Goal: Browse casually: Explore the website without a specific task or goal

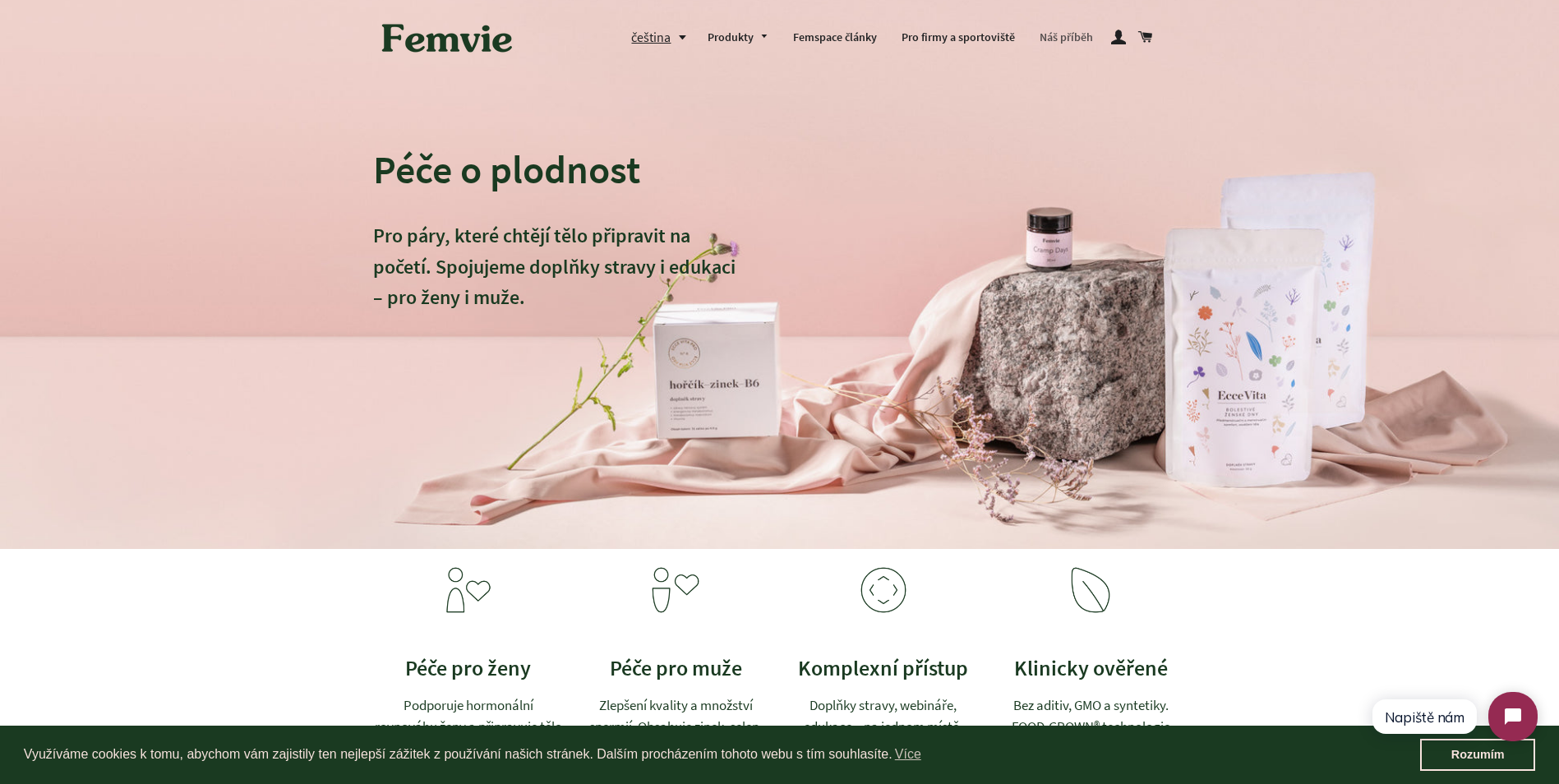
click at [1090, 33] on link "Náš příběh" at bounding box center [1066, 37] width 78 height 43
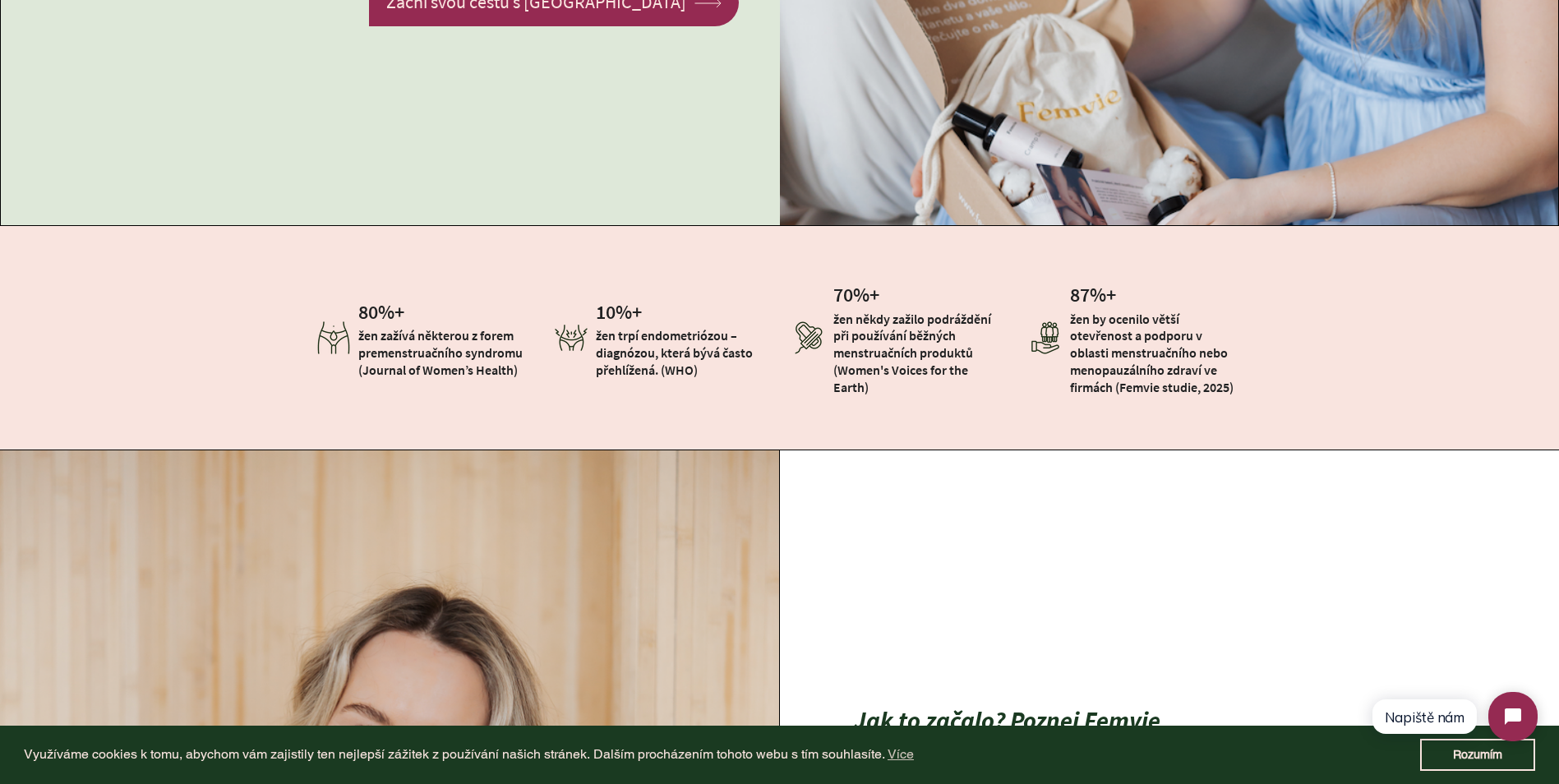
drag, startPoint x: 670, startPoint y: 164, endPoint x: 504, endPoint y: 294, distance: 211.2
click at [504, 294] on div "80 %+ žen zažívá některou z forem premenstruačního syndromu (Journal of Women’s…" at bounding box center [423, 337] width 237 height 107
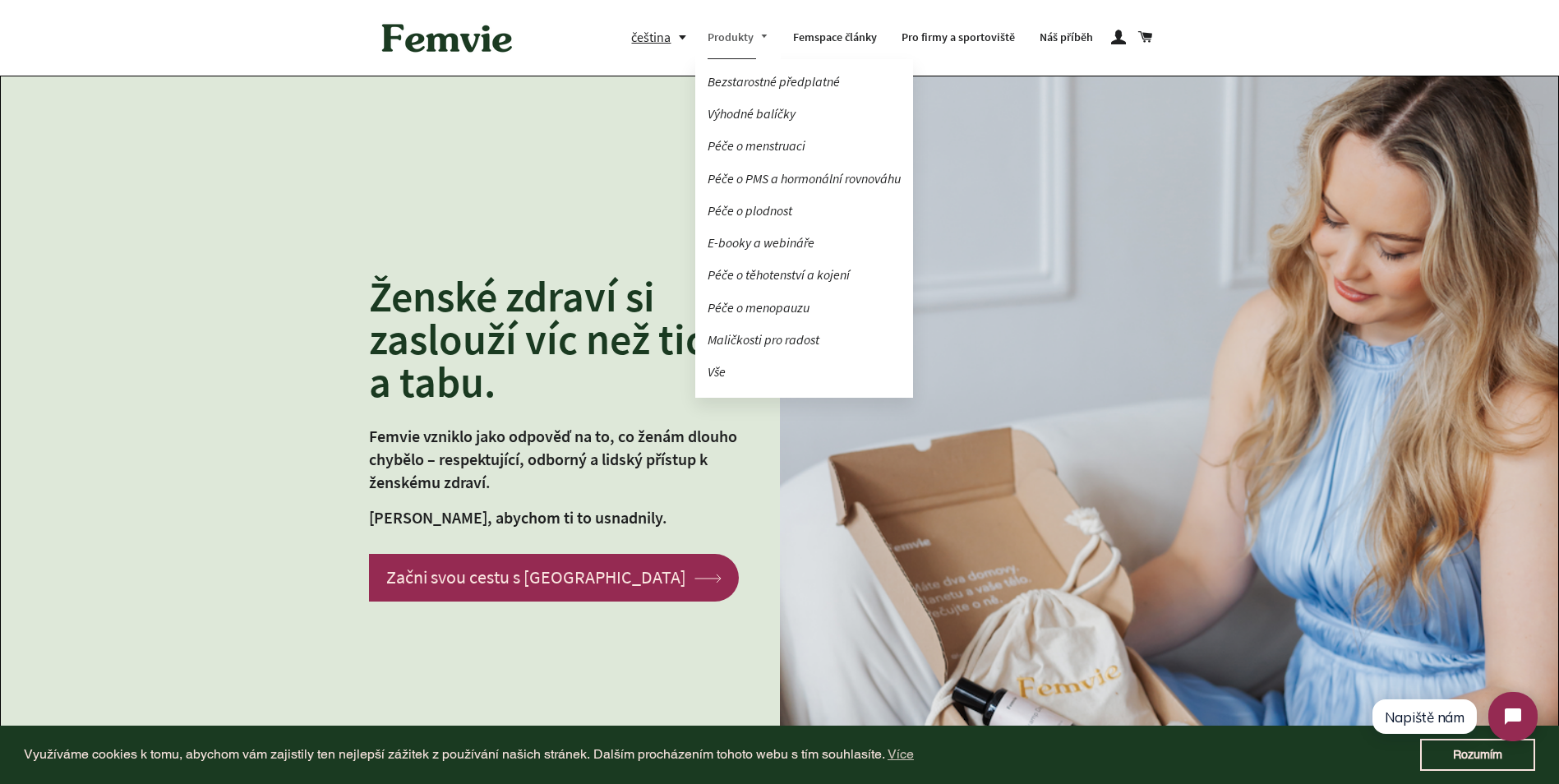
click at [744, 44] on link "Produkty" at bounding box center [737, 37] width 85 height 43
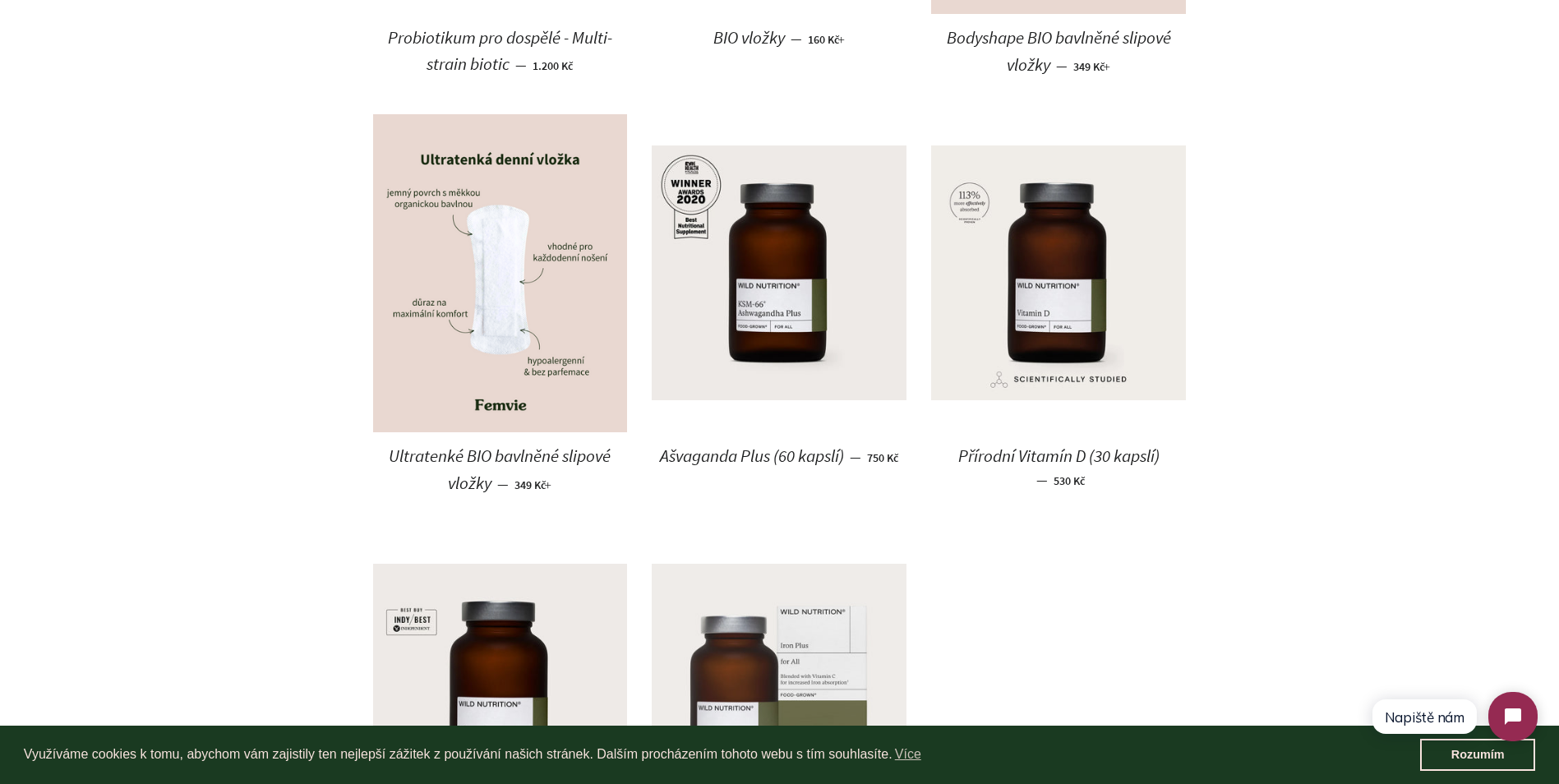
scroll to position [1643, 0]
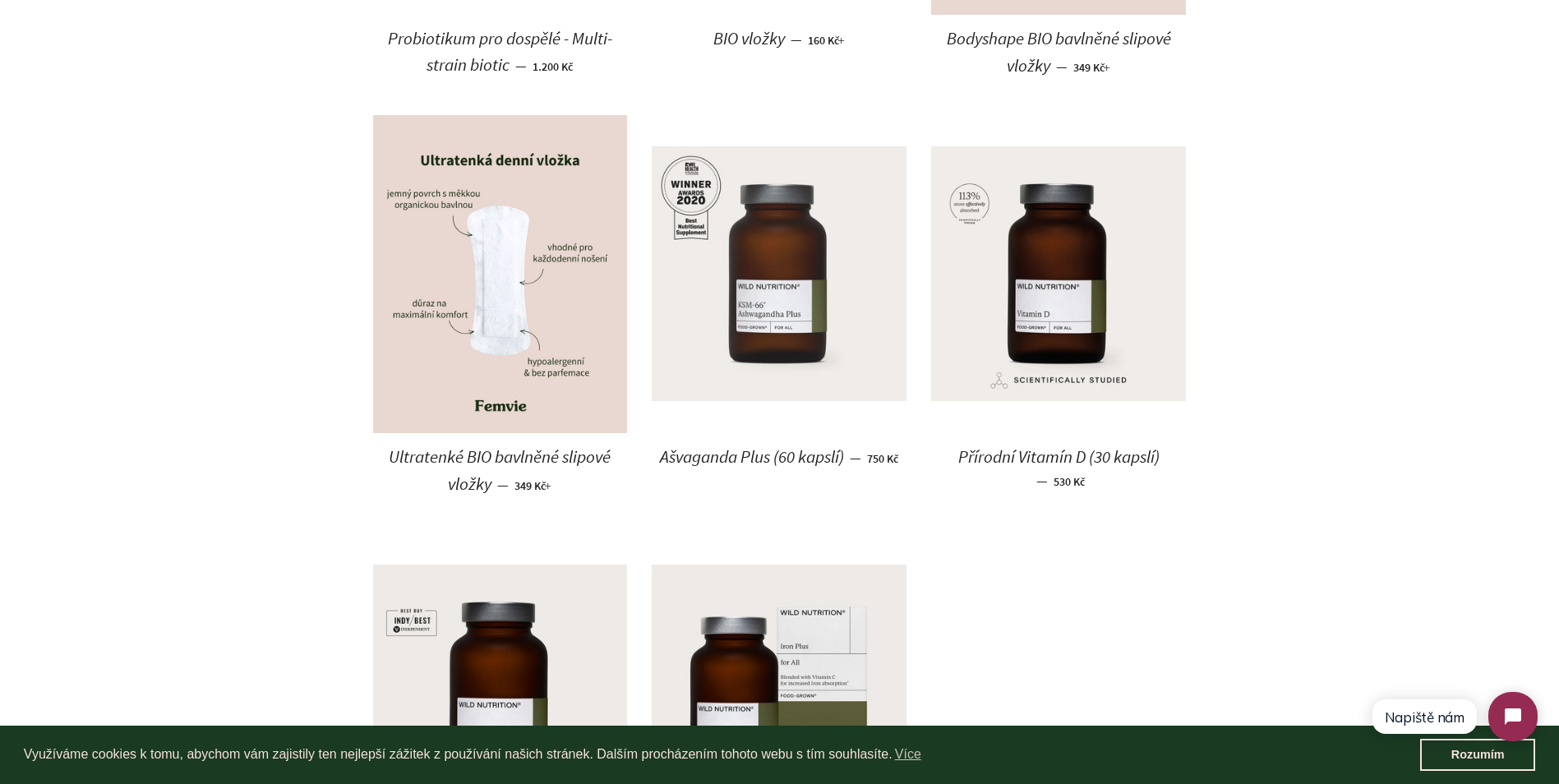
click at [811, 345] on img at bounding box center [779, 273] width 255 height 255
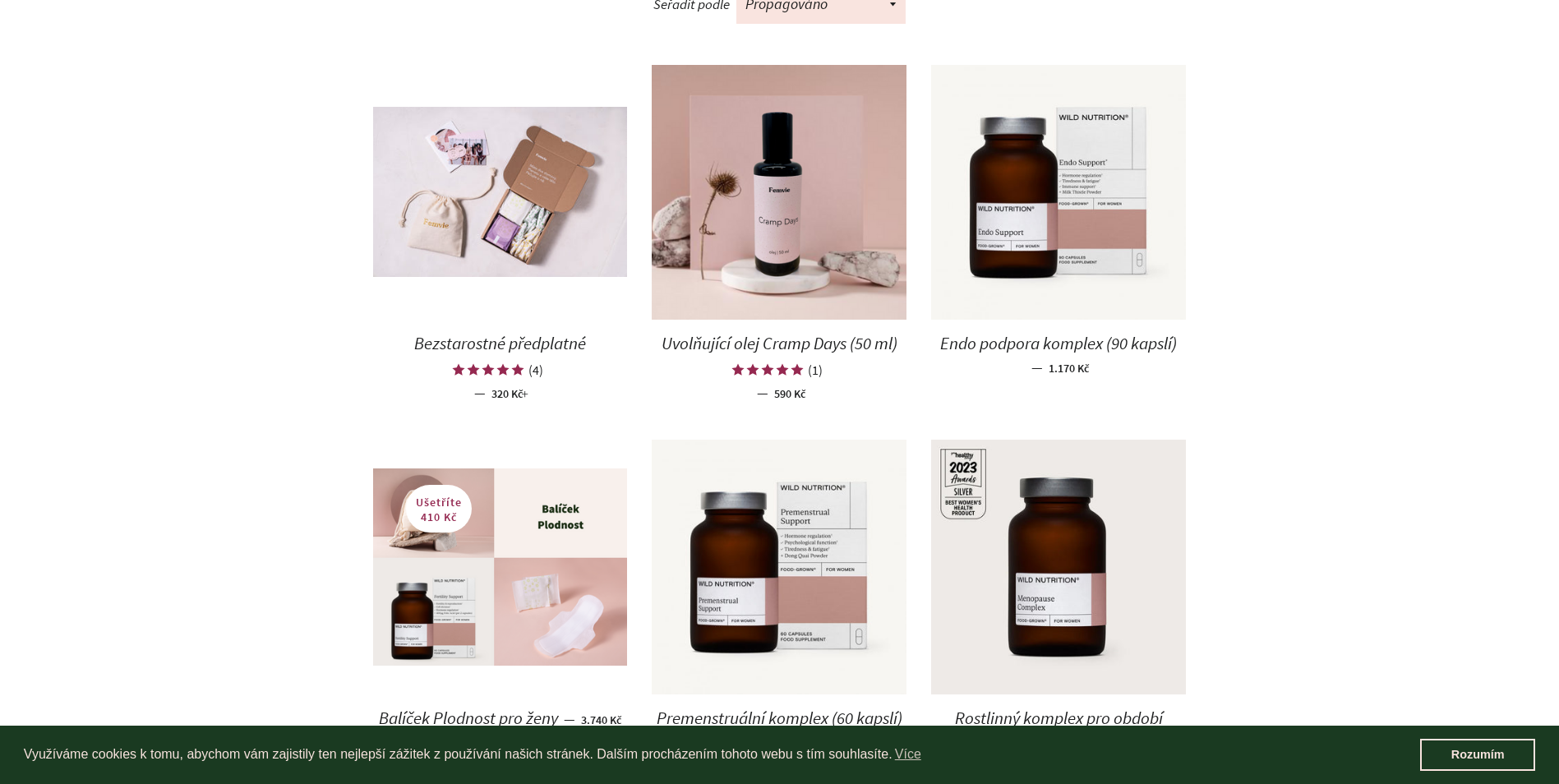
scroll to position [739, 0]
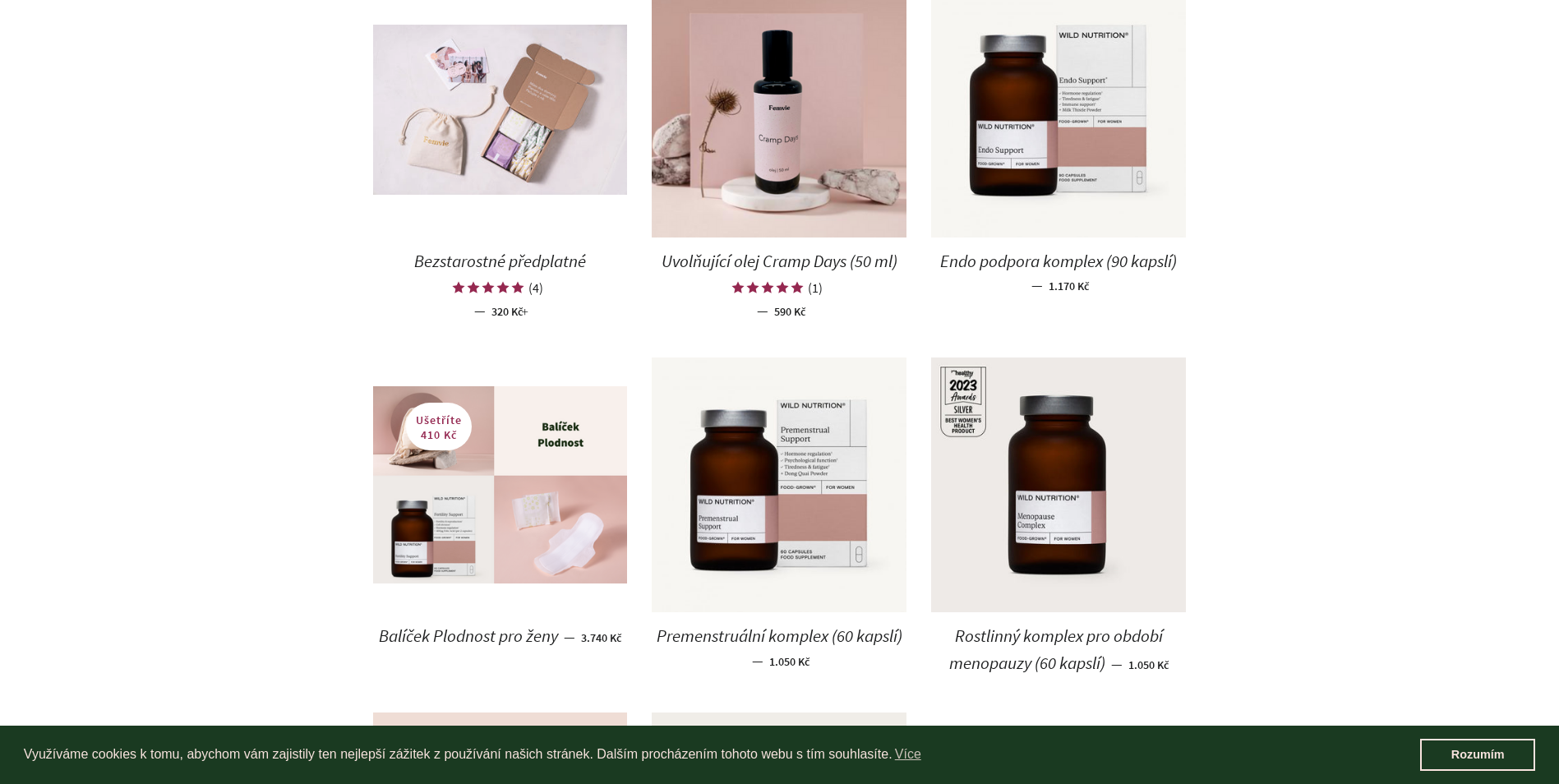
click at [523, 105] on img at bounding box center [500, 110] width 255 height 170
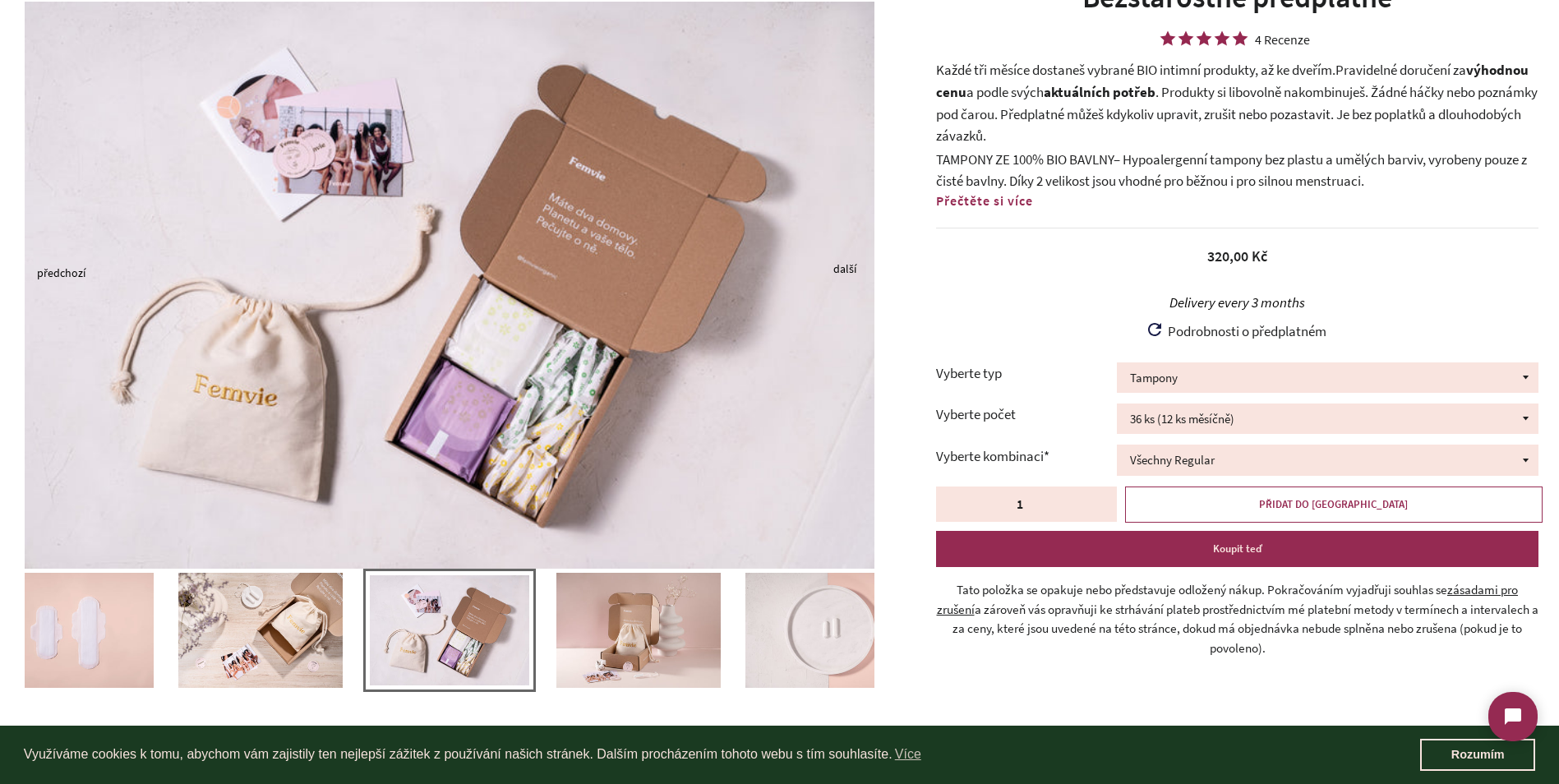
click at [817, 638] on img at bounding box center [827, 630] width 164 height 115
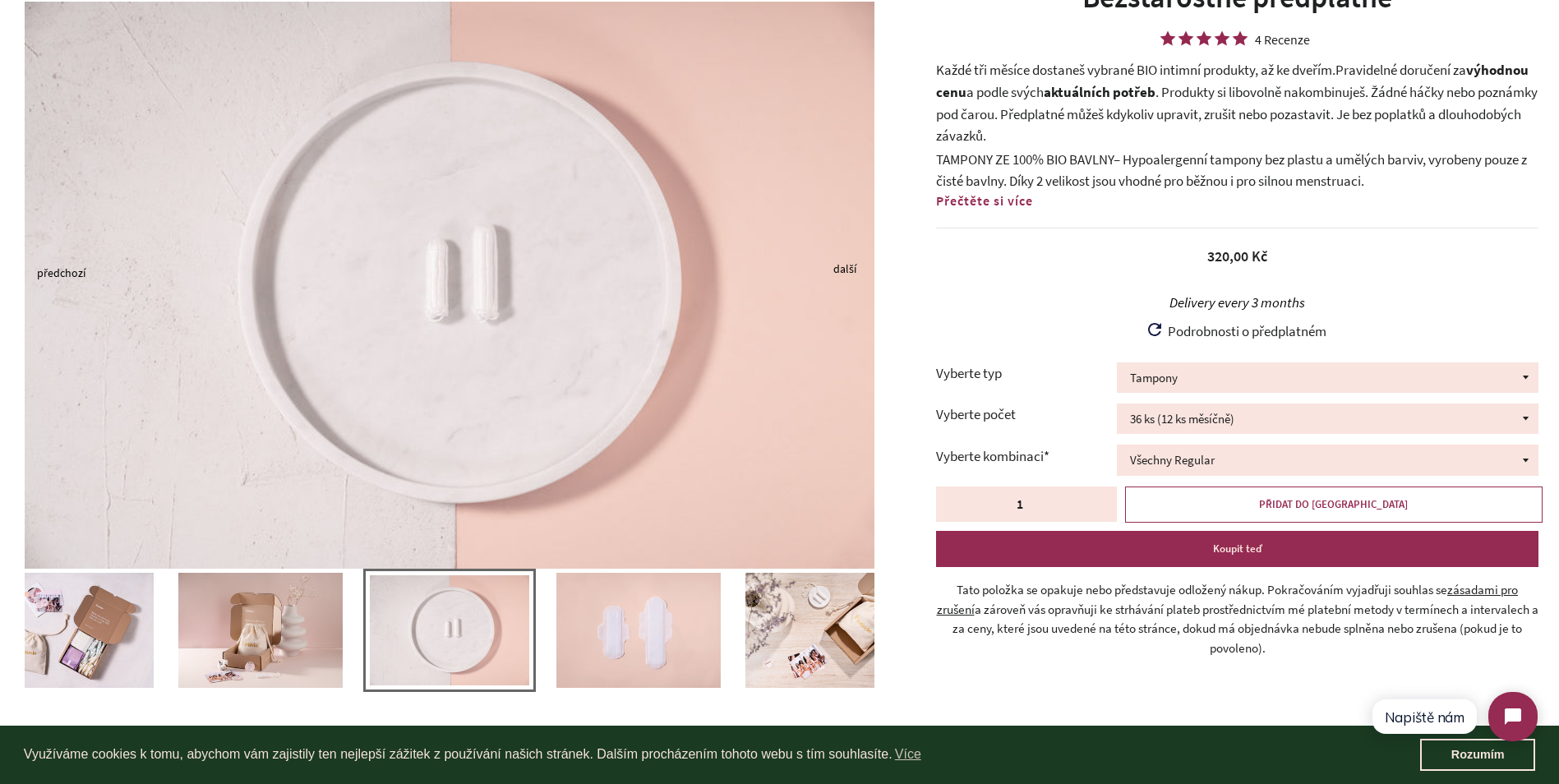
click at [639, 639] on img at bounding box center [638, 630] width 164 height 115
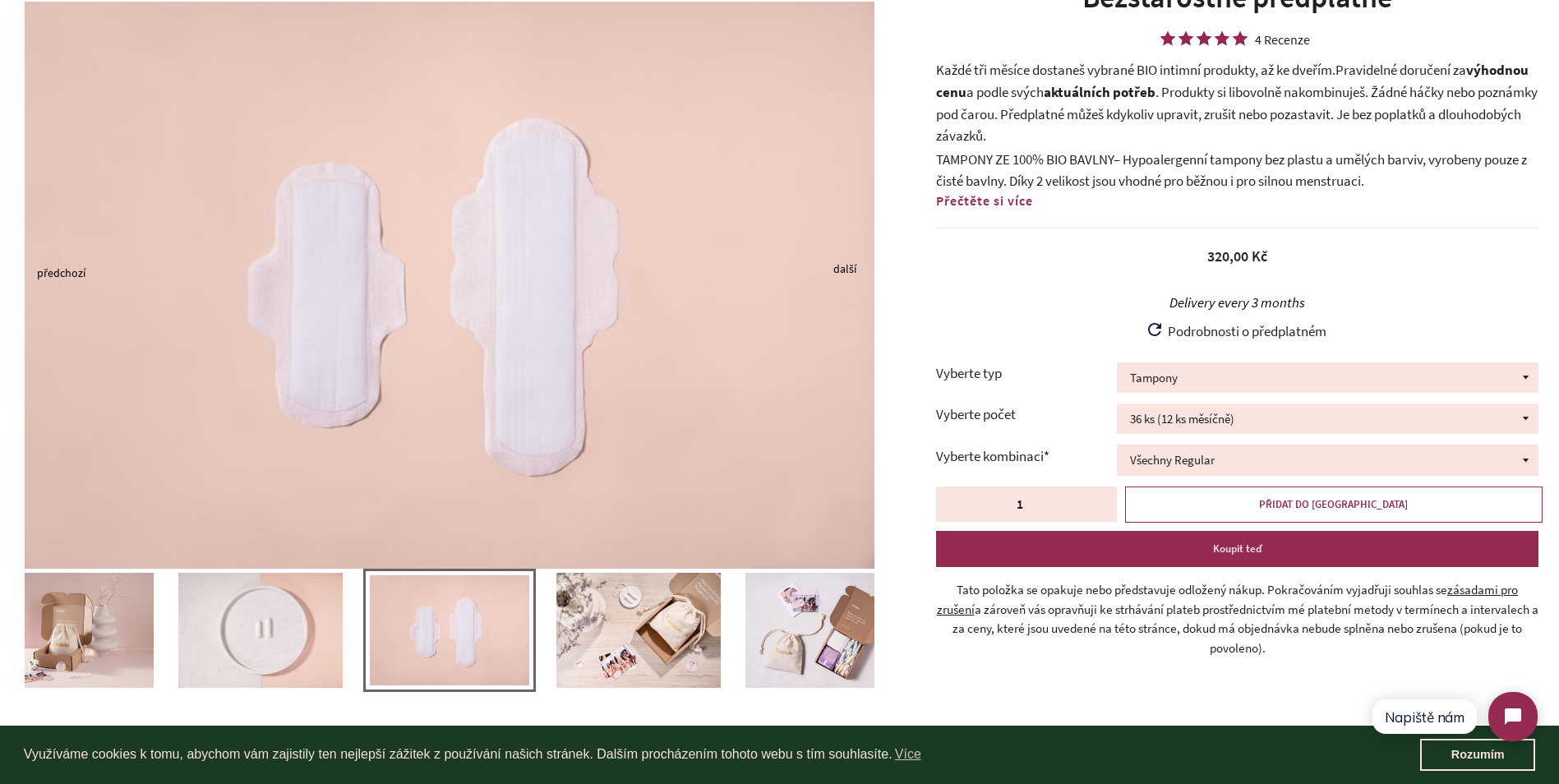
click at [648, 635] on img at bounding box center [638, 630] width 164 height 115
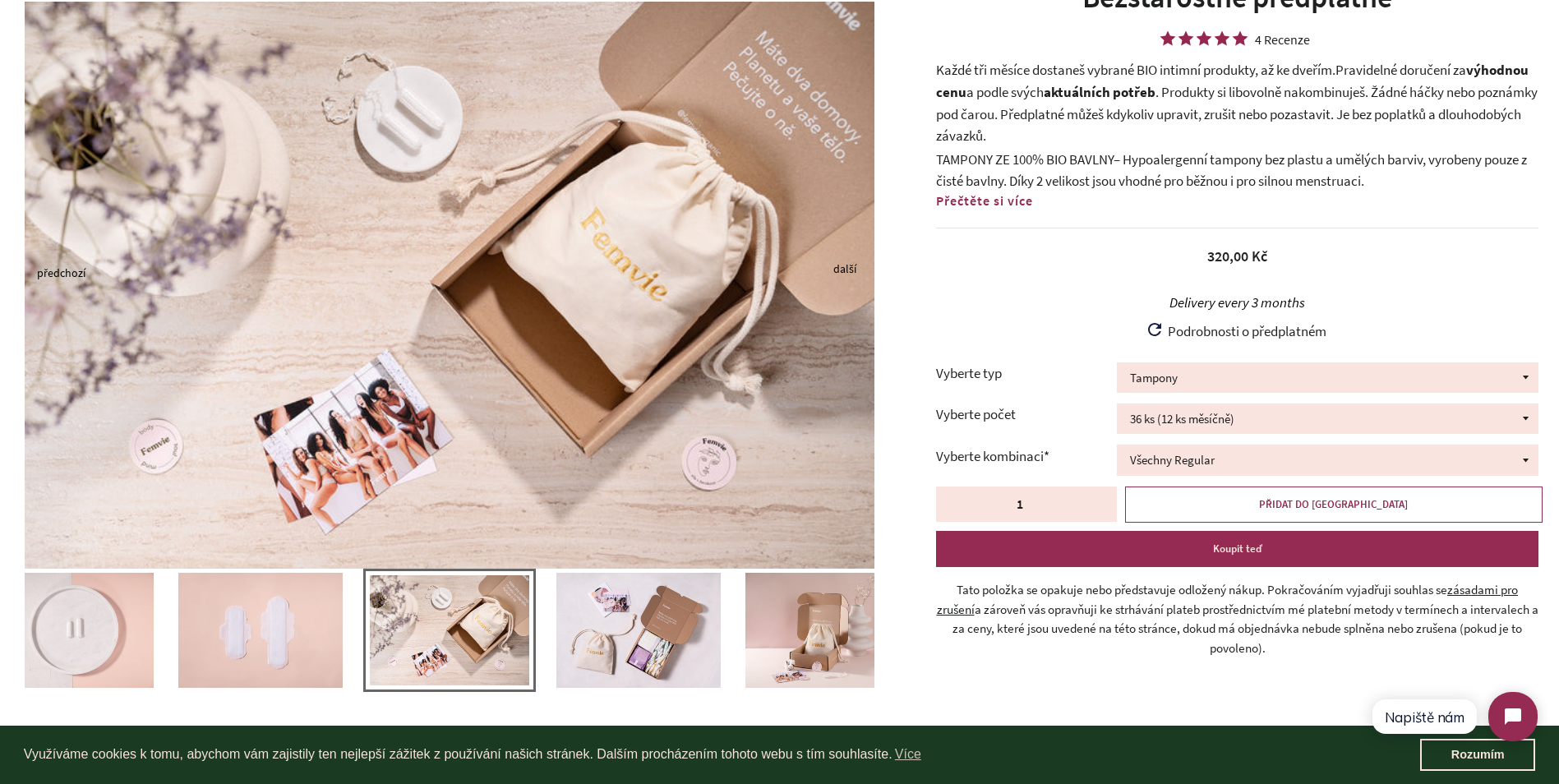
click at [661, 636] on img at bounding box center [638, 630] width 164 height 115
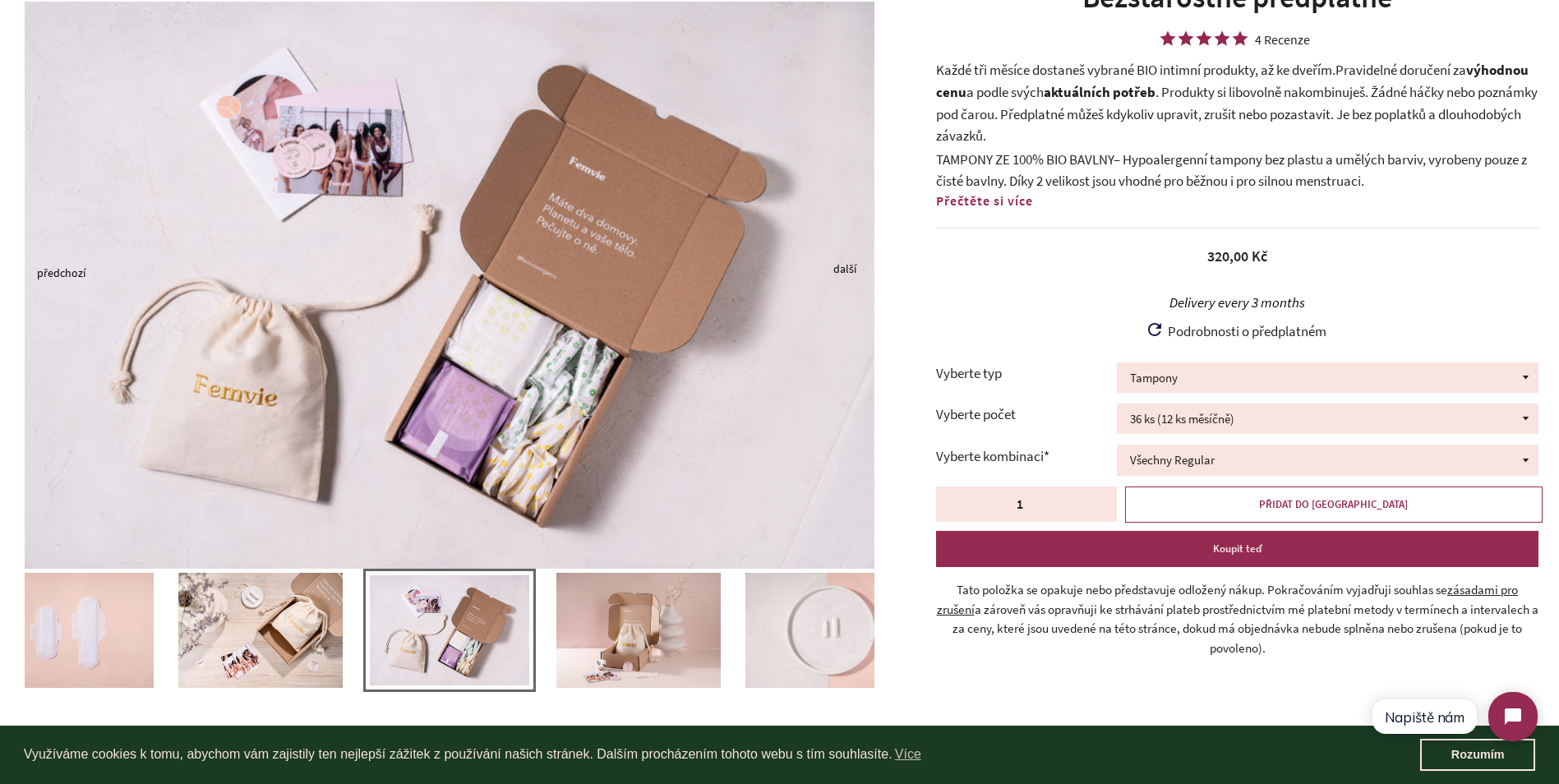
click at [694, 634] on img at bounding box center [638, 630] width 164 height 115
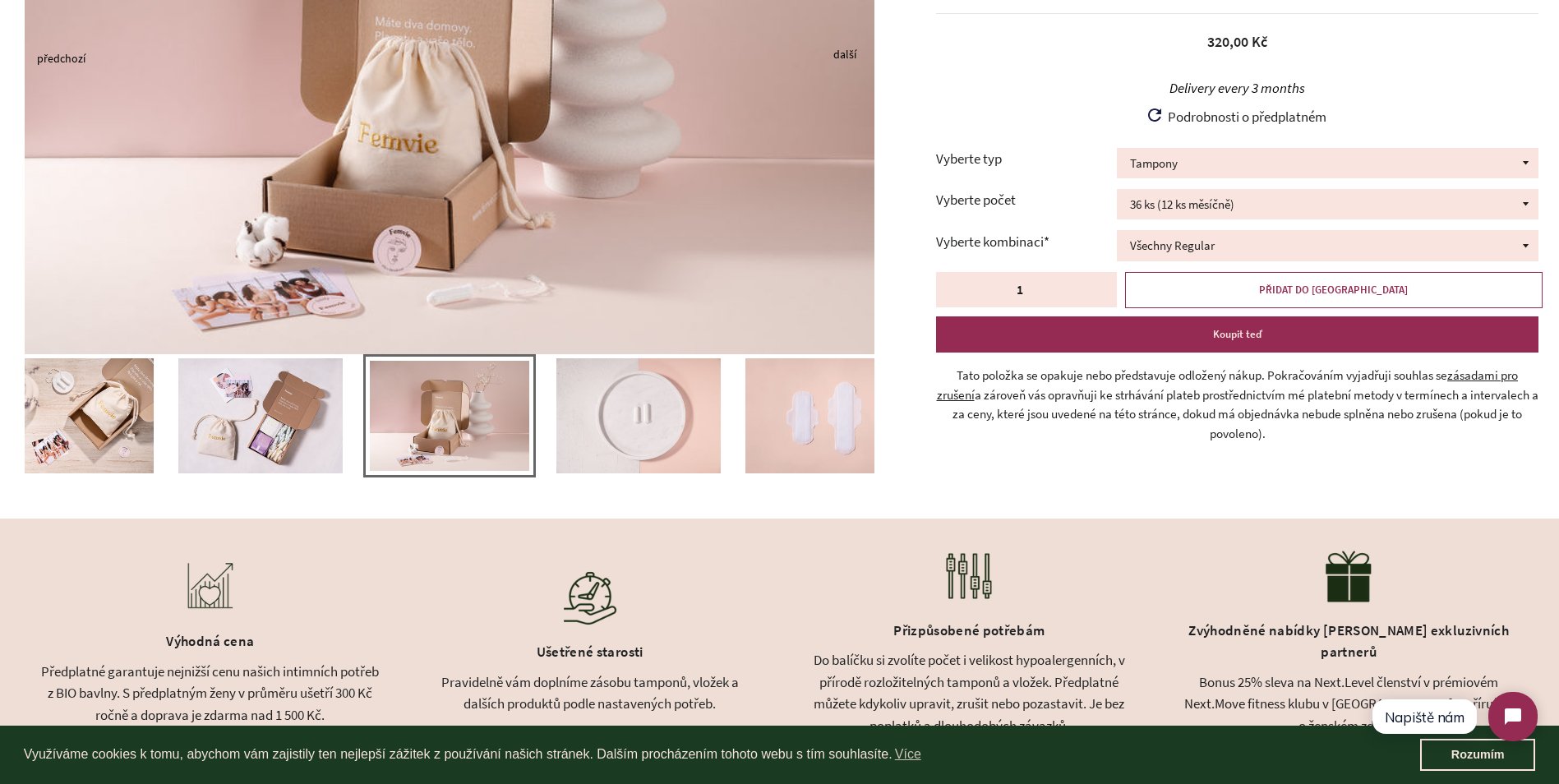
scroll to position [411, 0]
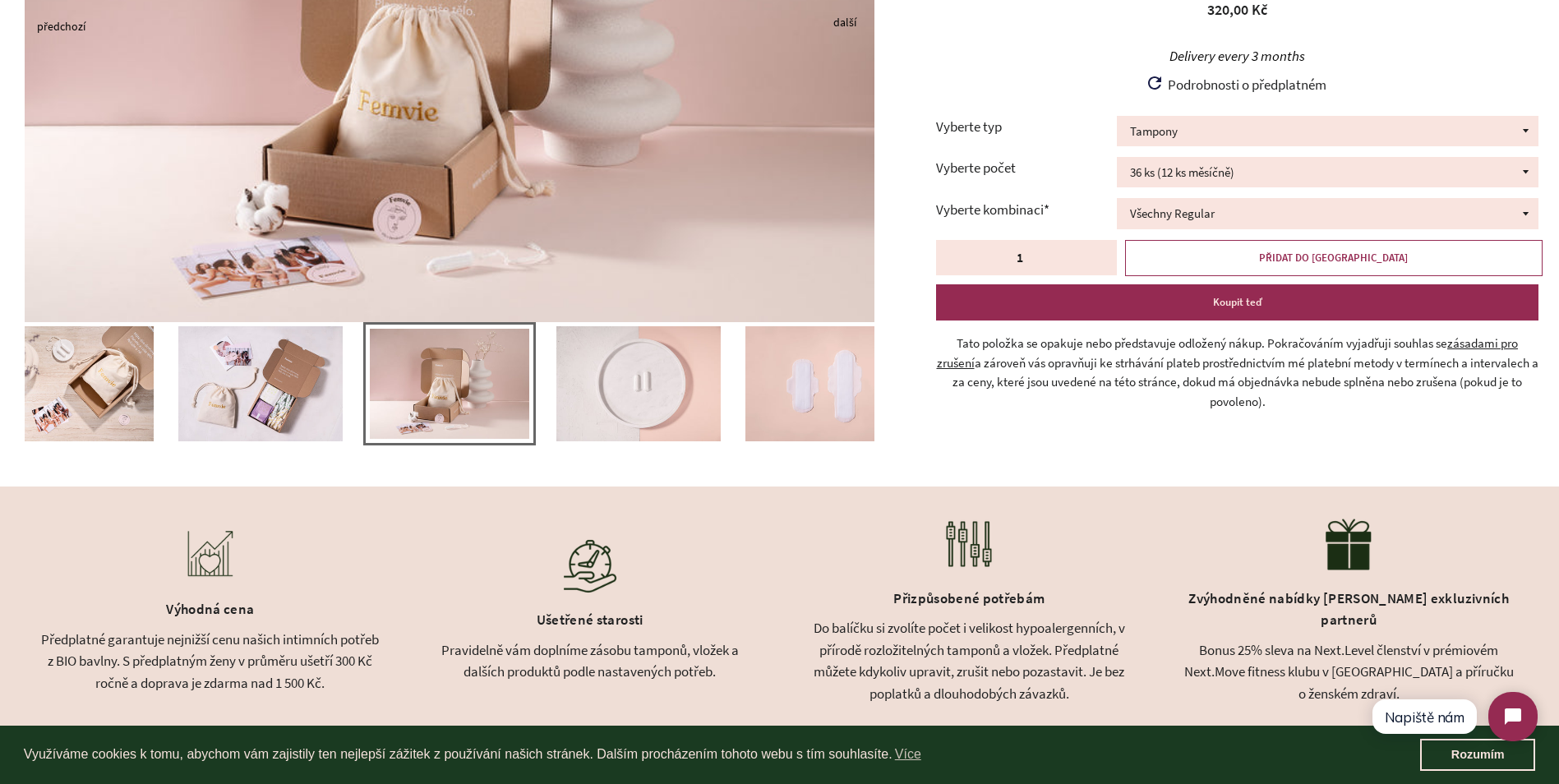
drag, startPoint x: 429, startPoint y: 142, endPoint x: 112, endPoint y: 368, distance: 389.4
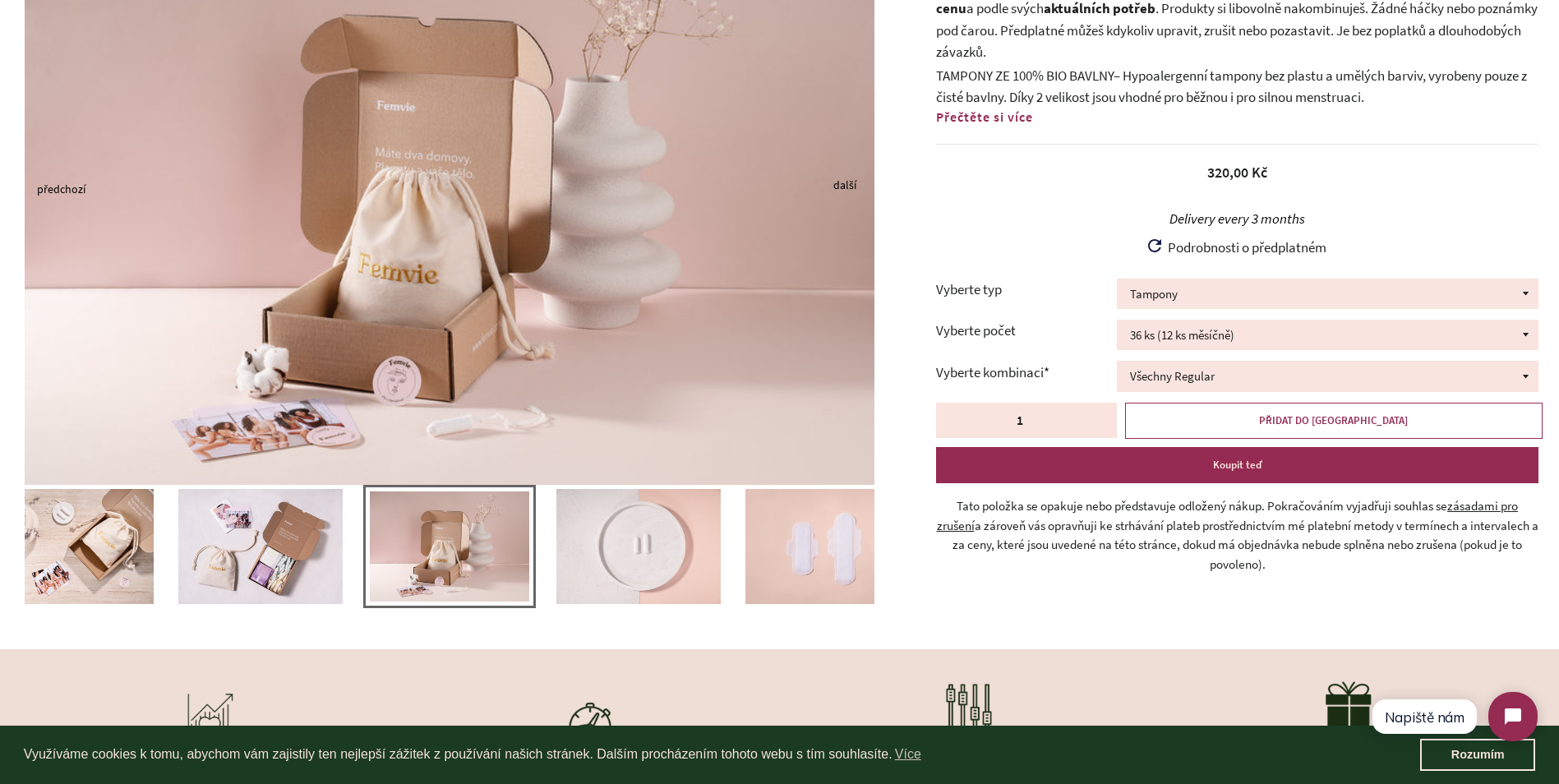
scroll to position [246, 0]
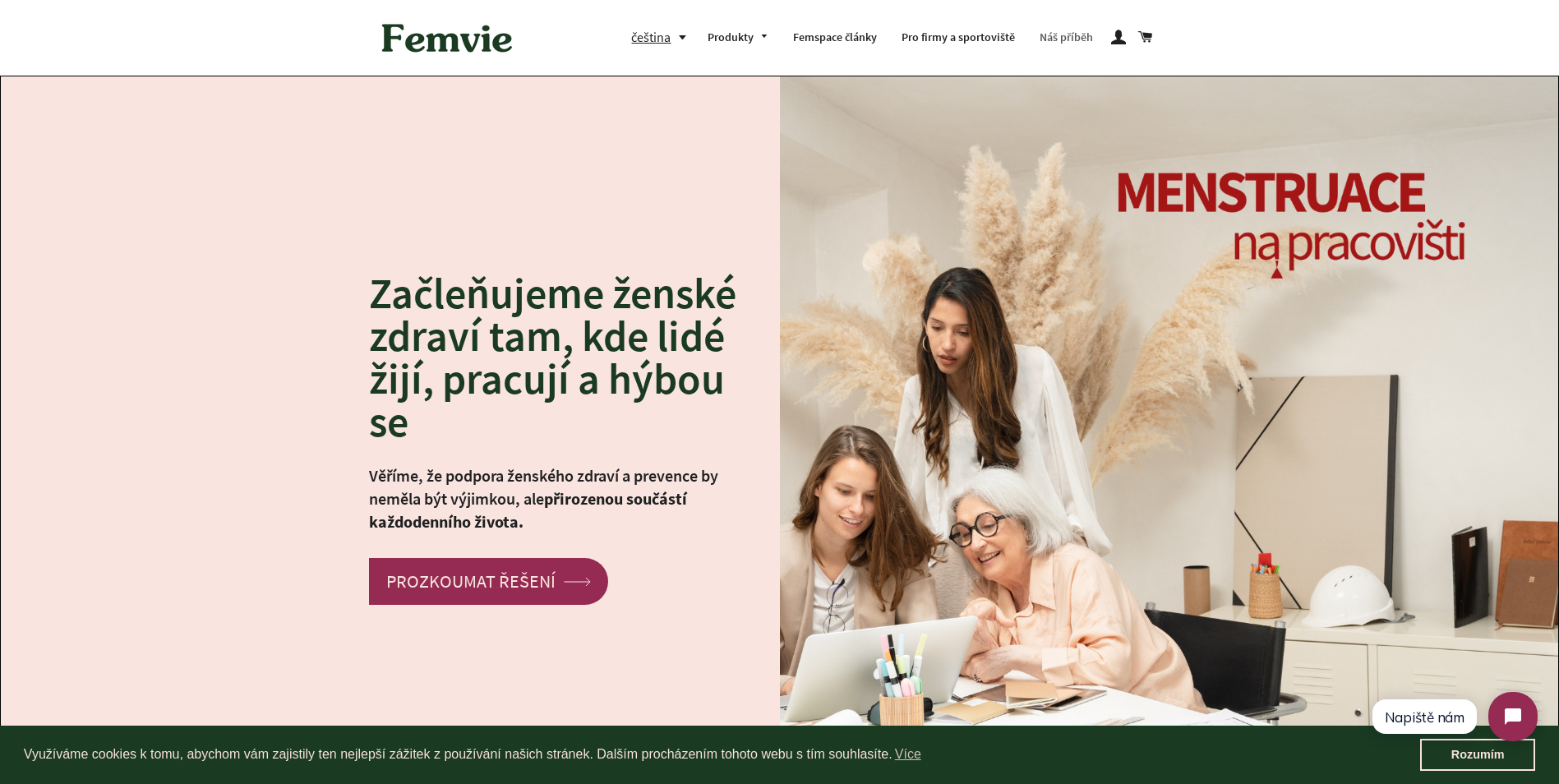
click at [1076, 35] on link "Náš příběh" at bounding box center [1066, 37] width 78 height 43
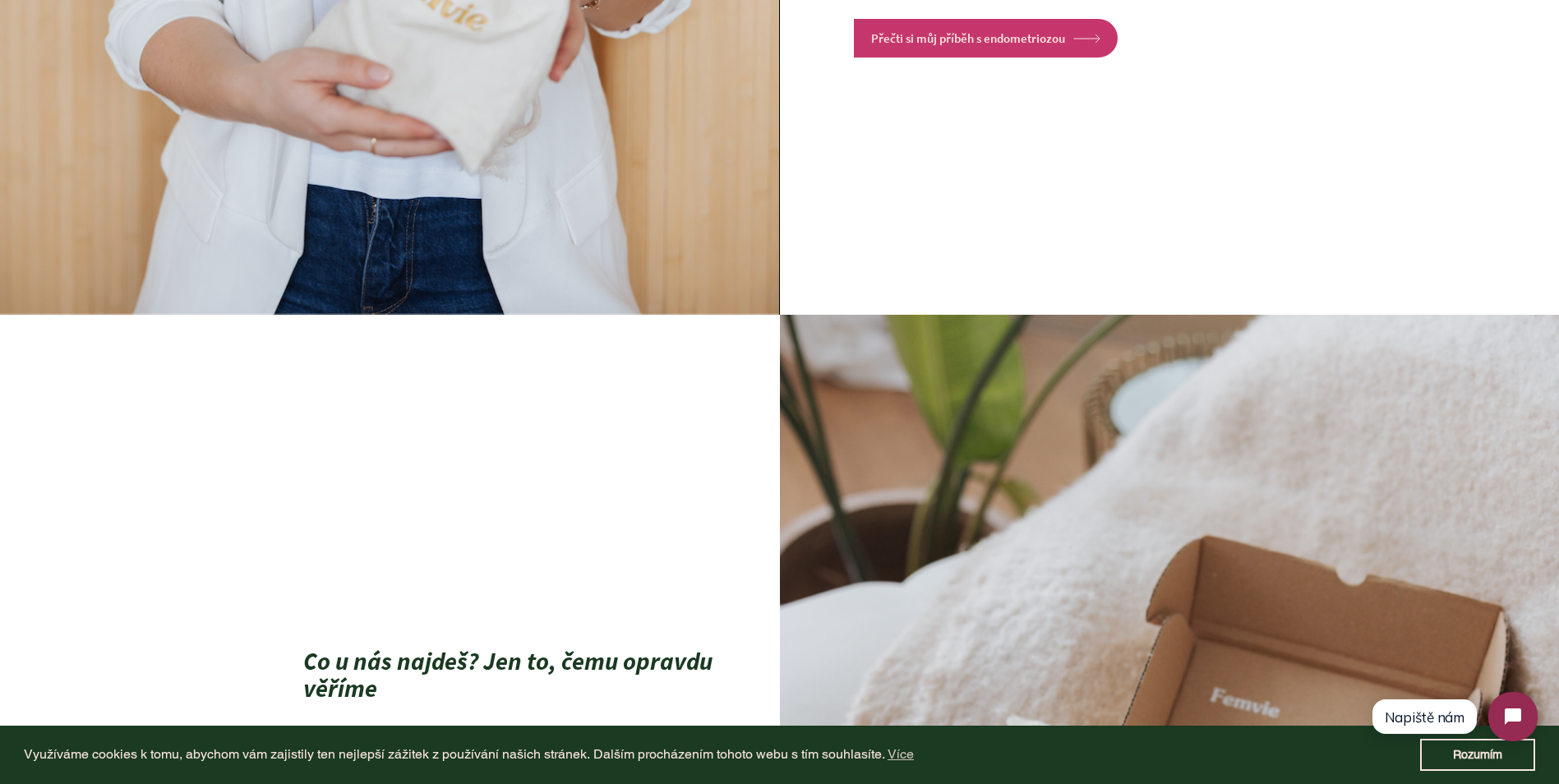
scroll to position [1890, 0]
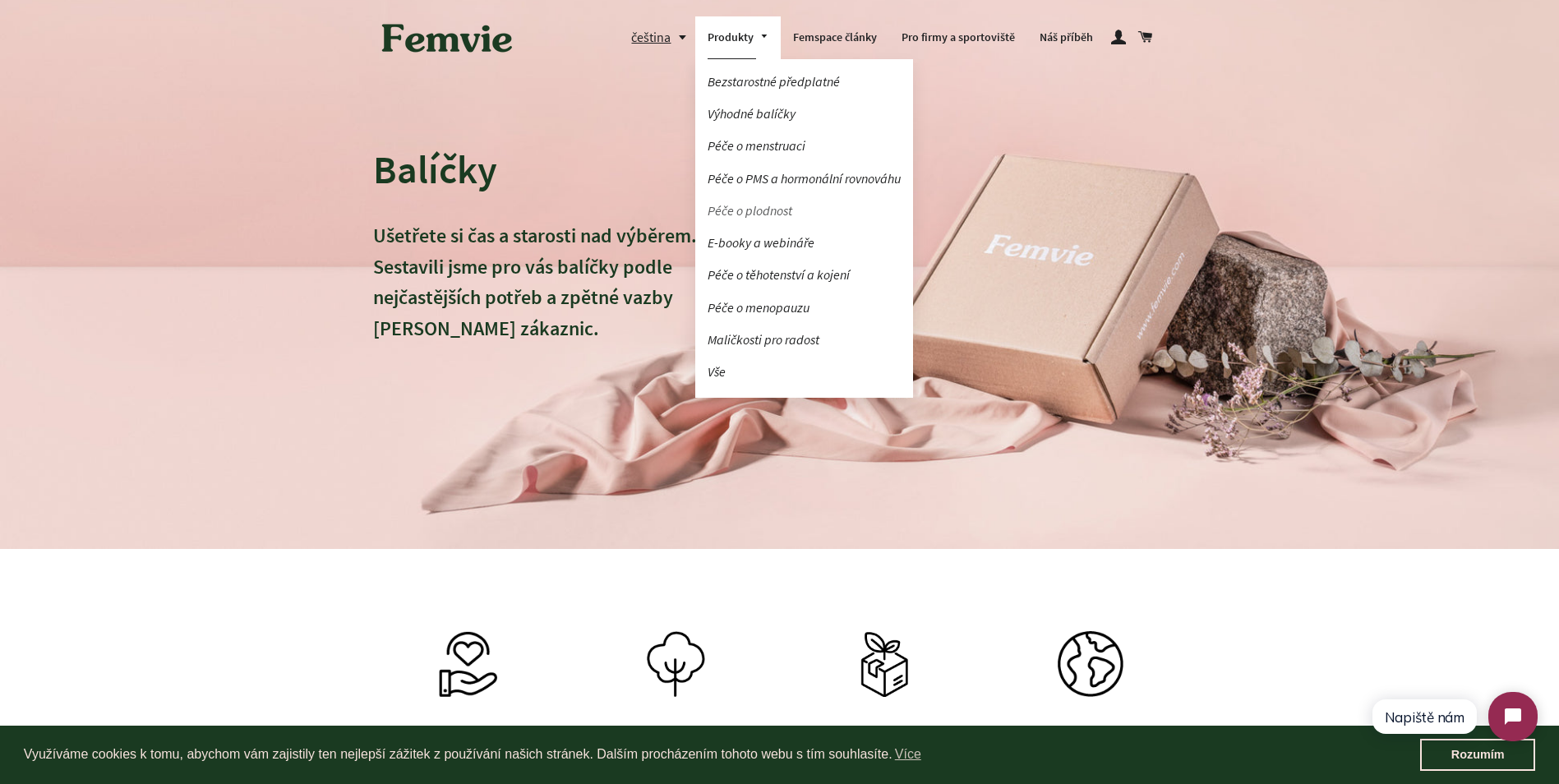
click at [748, 209] on link "Péče o plodnost" at bounding box center [804, 210] width 218 height 29
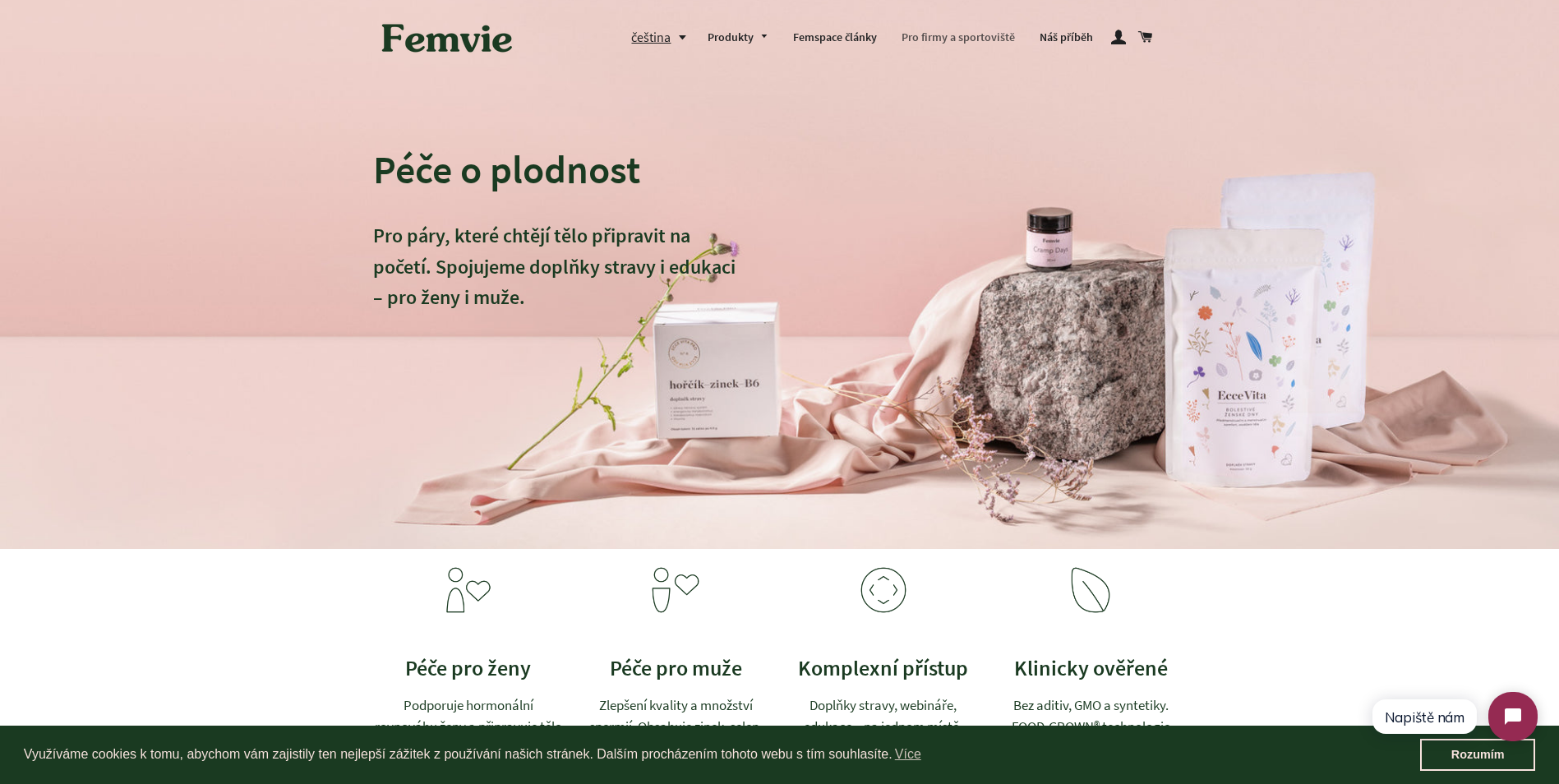
click at [980, 30] on link "Pro firmy a sportoviště" at bounding box center [958, 37] width 138 height 43
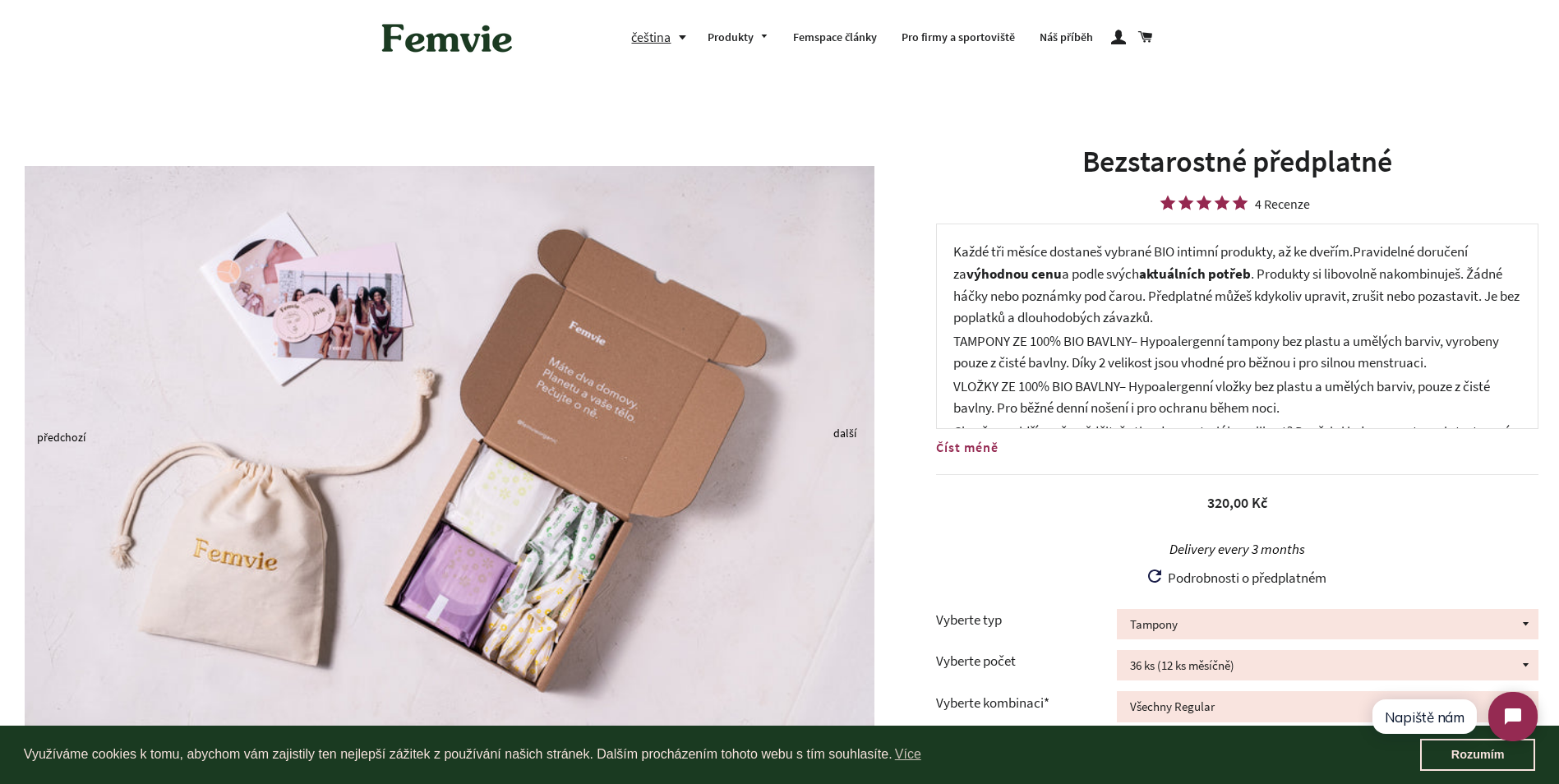
scroll to position [54, 0]
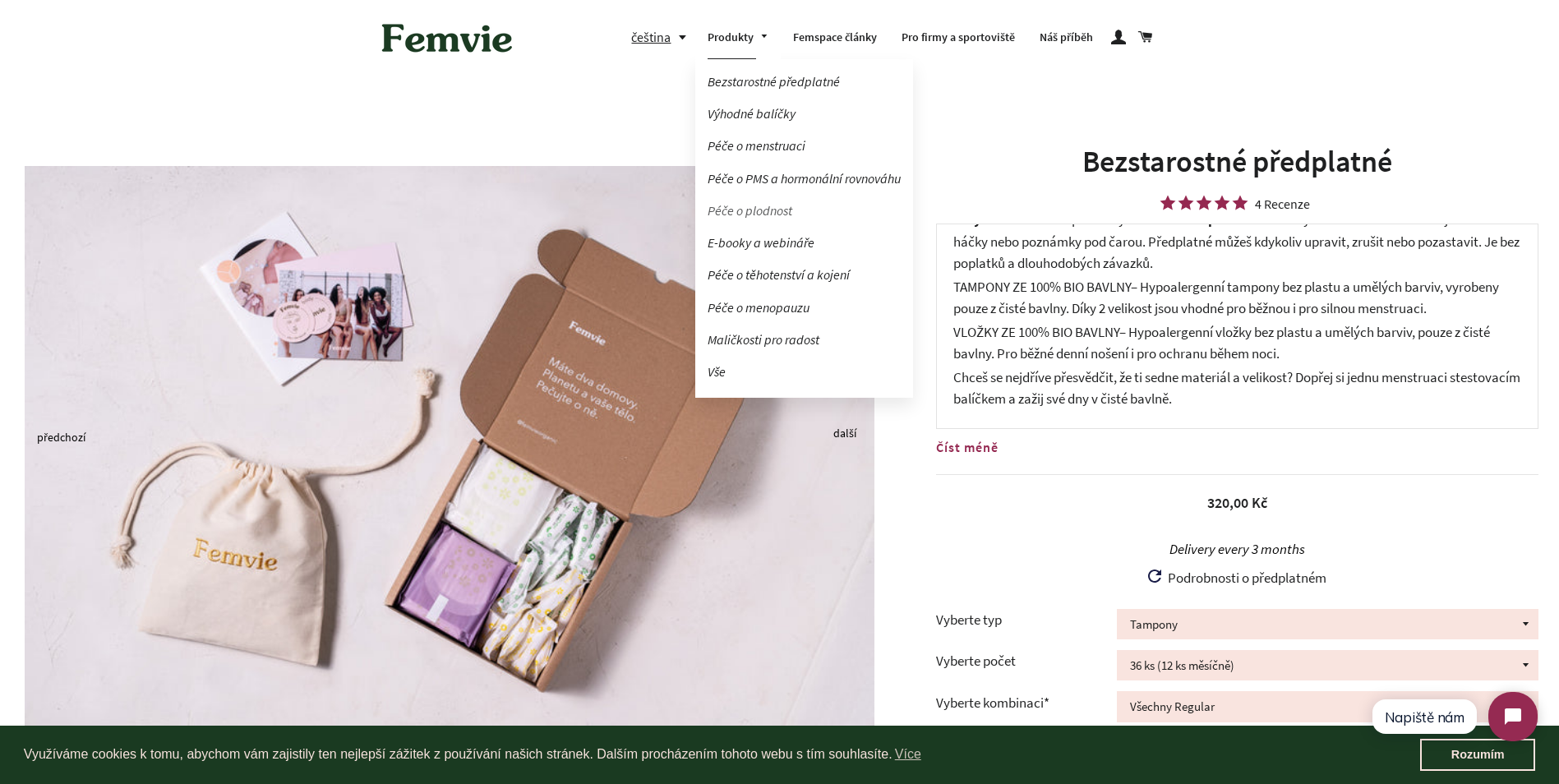
click at [754, 209] on link "Péče o plodnost" at bounding box center [804, 210] width 218 height 29
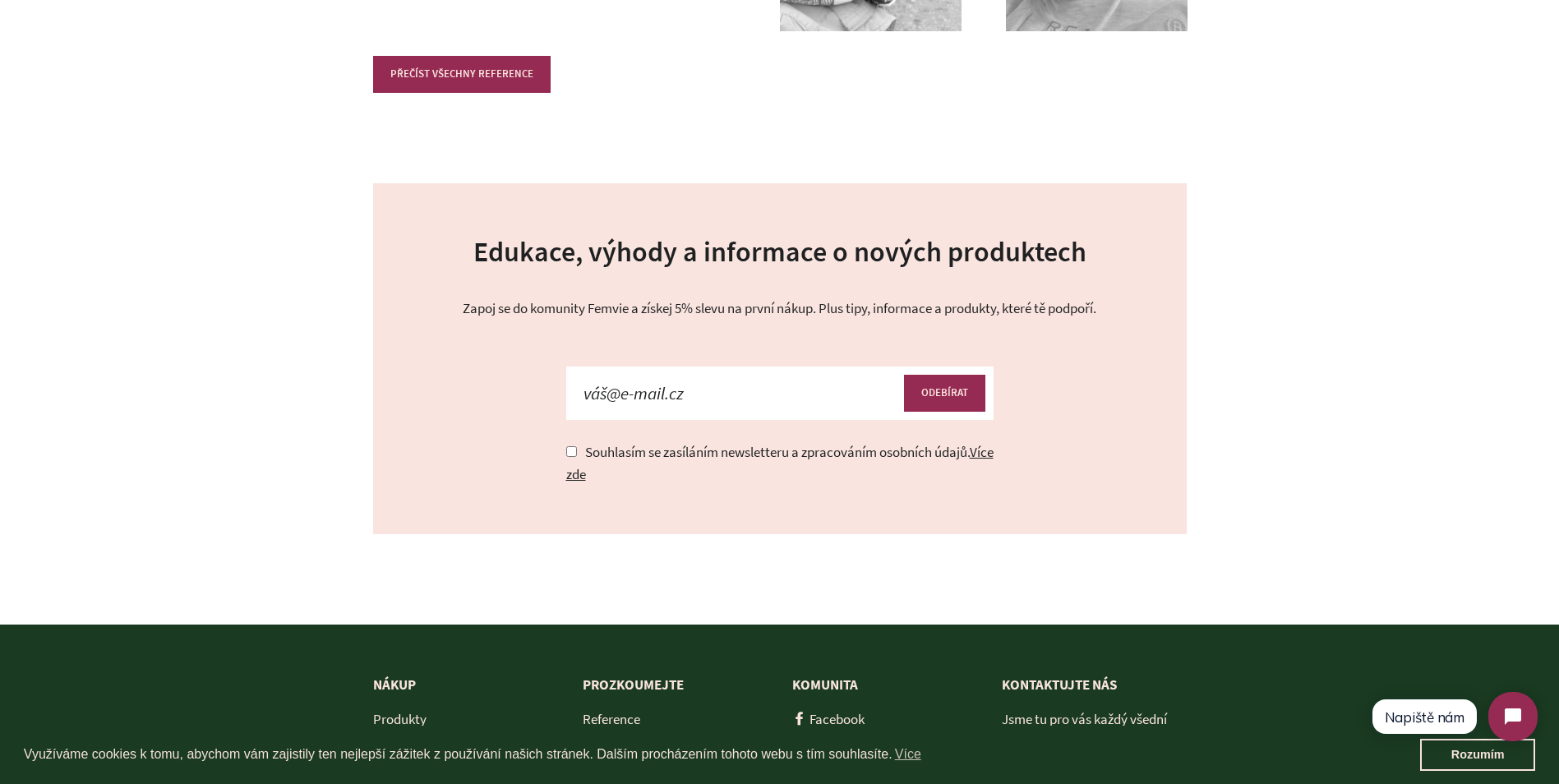
scroll to position [2990, 0]
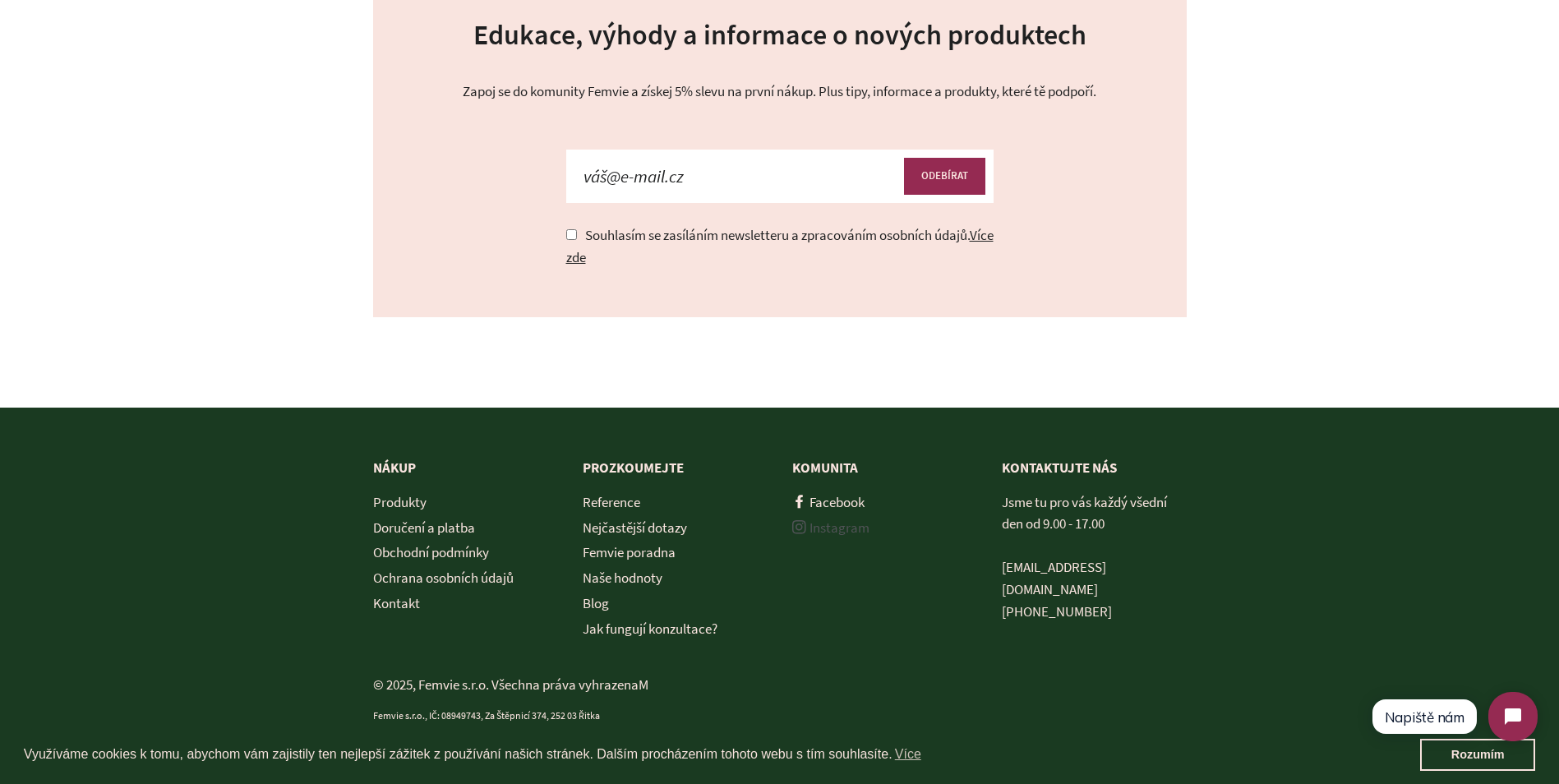
click at [827, 527] on link "Instagram" at bounding box center [830, 527] width 77 height 18
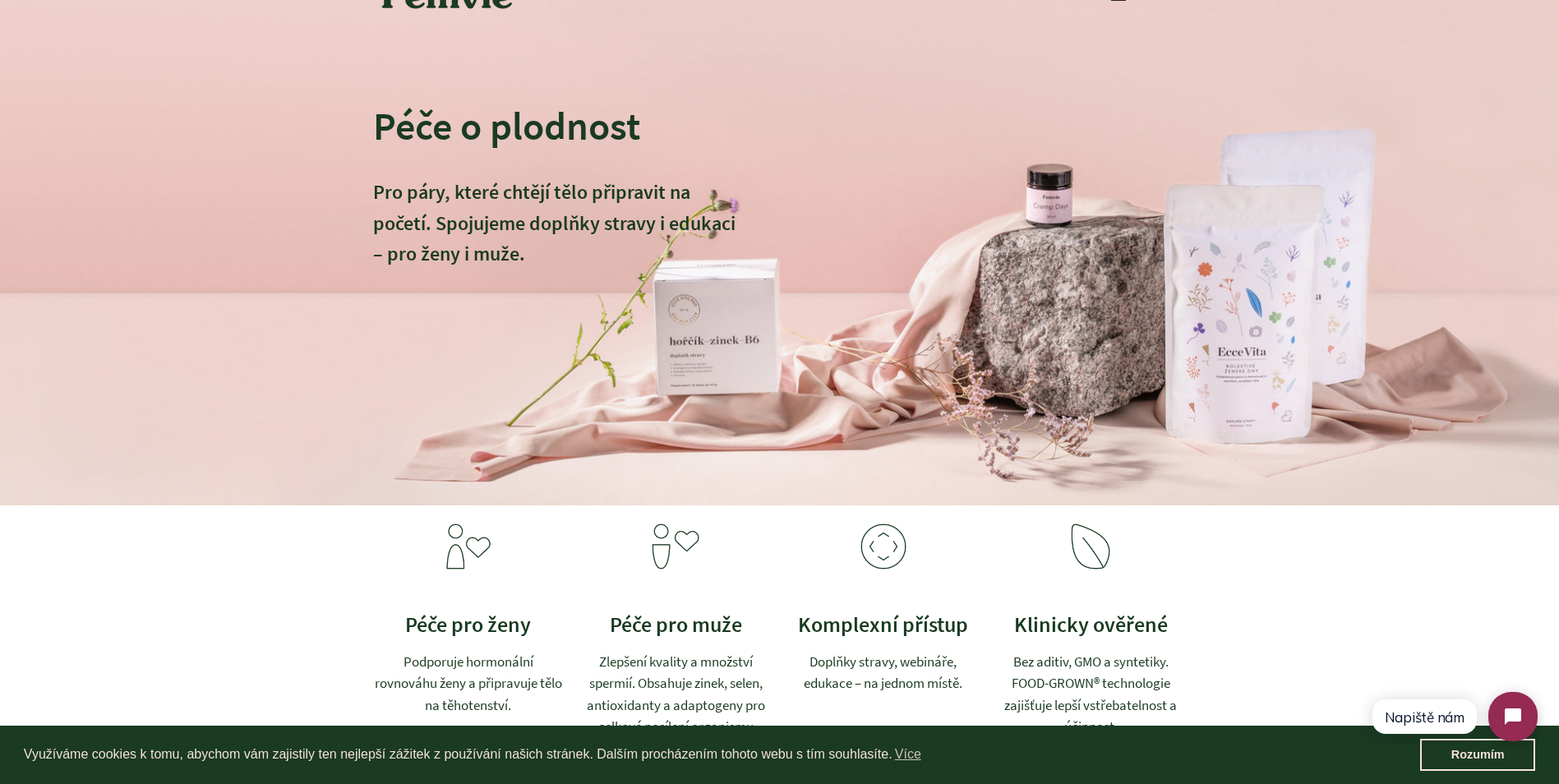
scroll to position [0, 0]
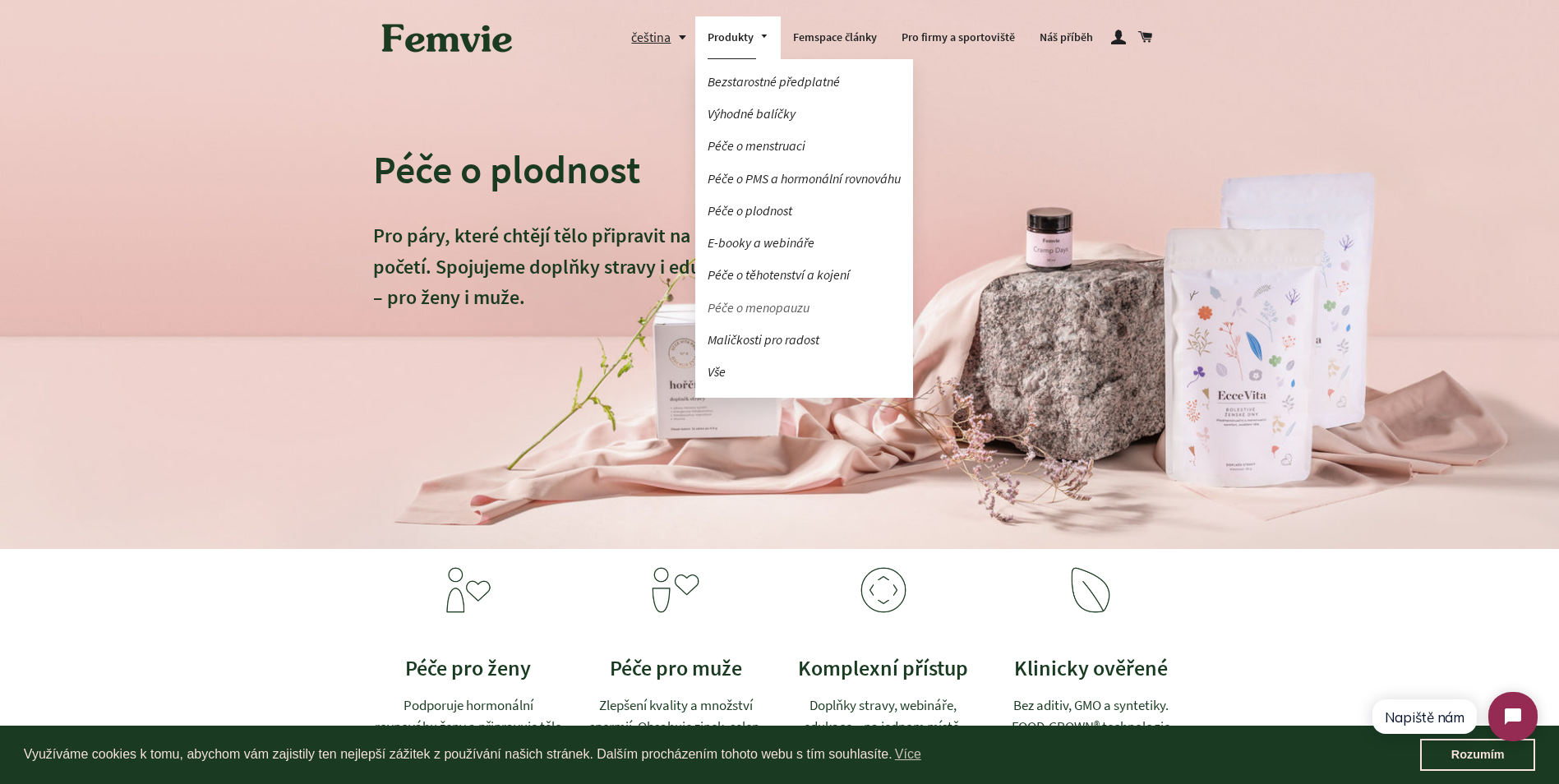
click at [797, 306] on link "Péče o menopauzu" at bounding box center [804, 307] width 218 height 29
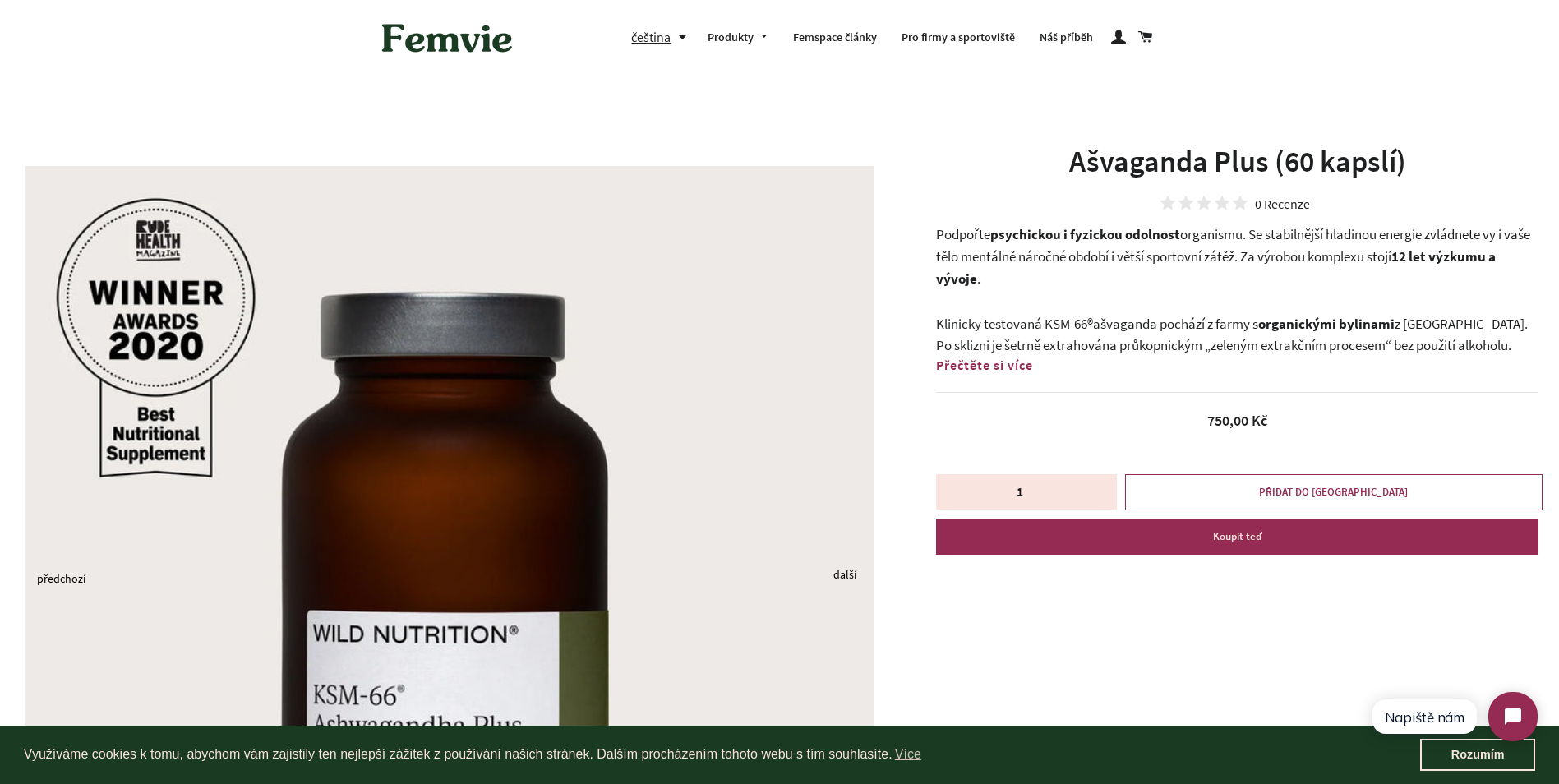
click at [1011, 369] on span "Přečtěte si více" at bounding box center [984, 365] width 97 height 16
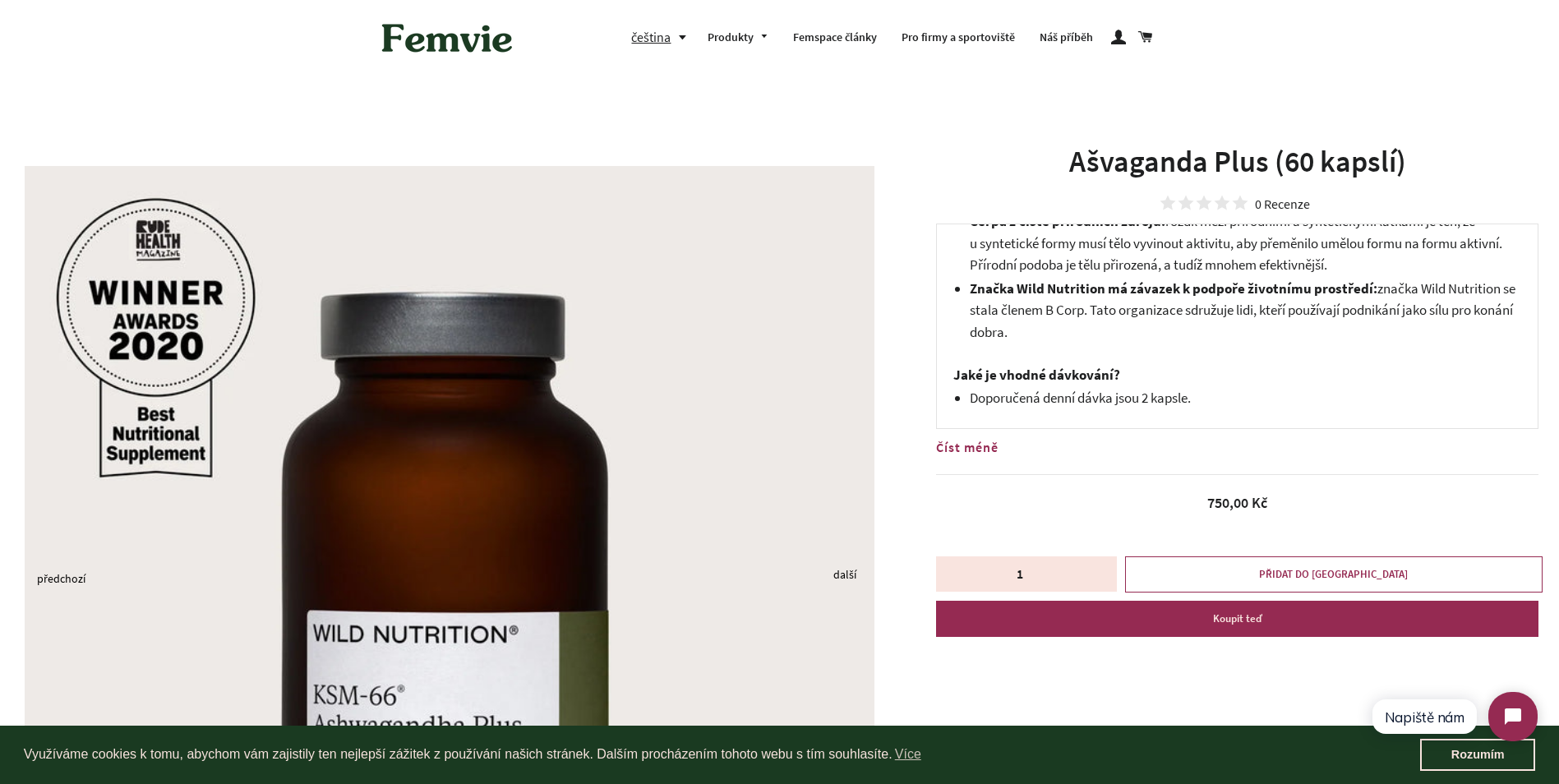
scroll to position [1232, 0]
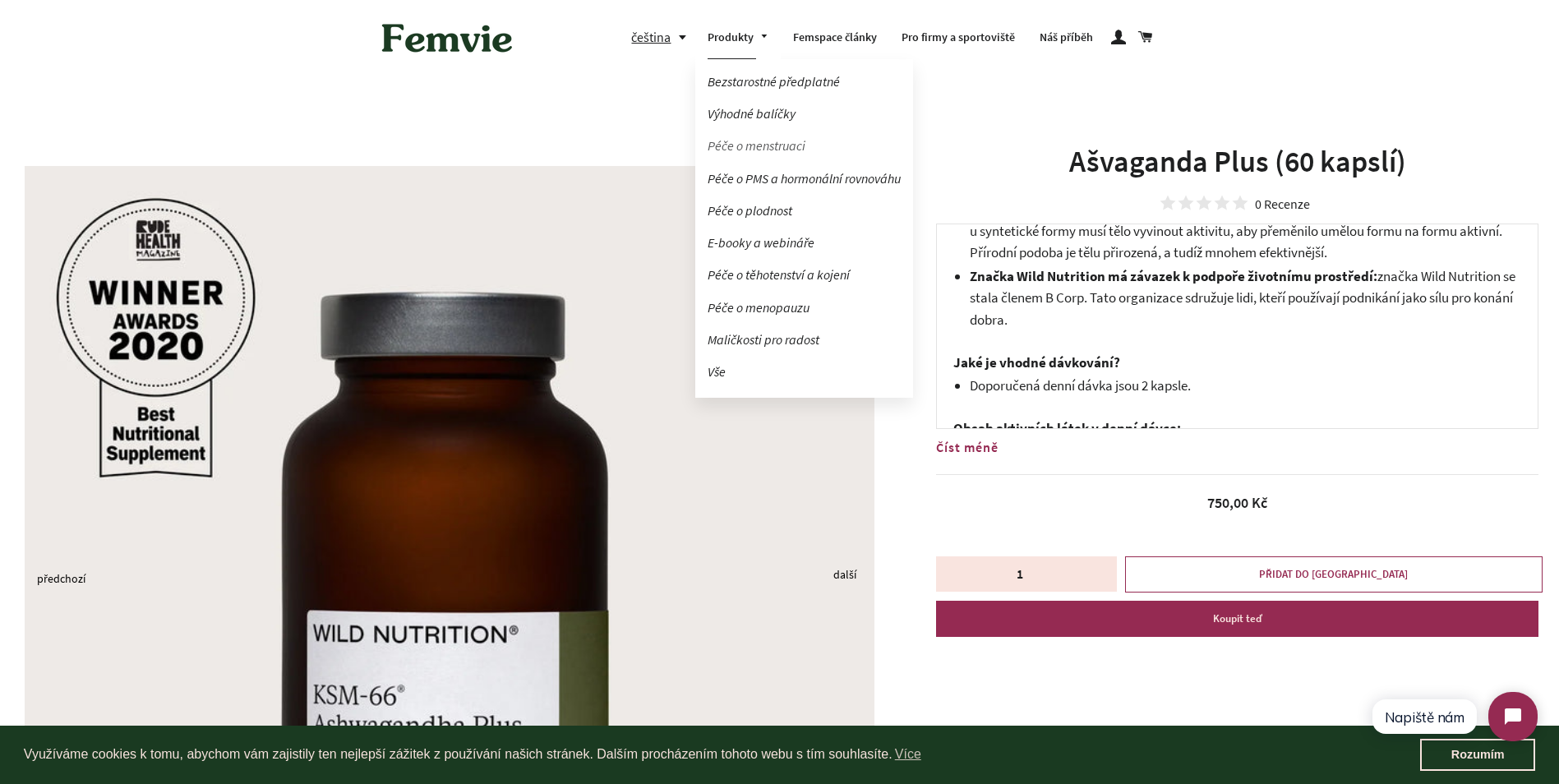
click at [754, 143] on link "Péče o menstruaci" at bounding box center [804, 145] width 218 height 29
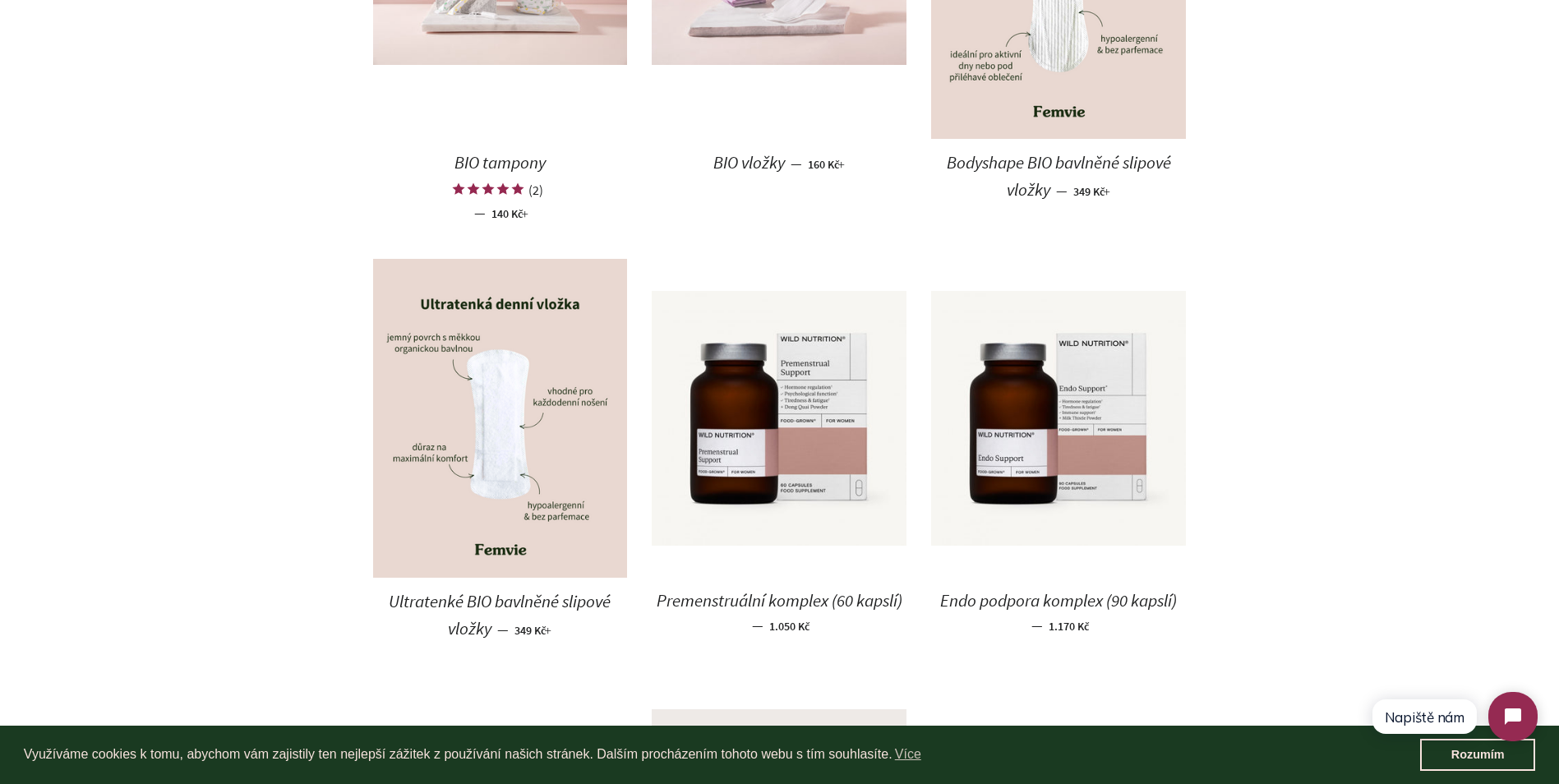
scroll to position [1150, 0]
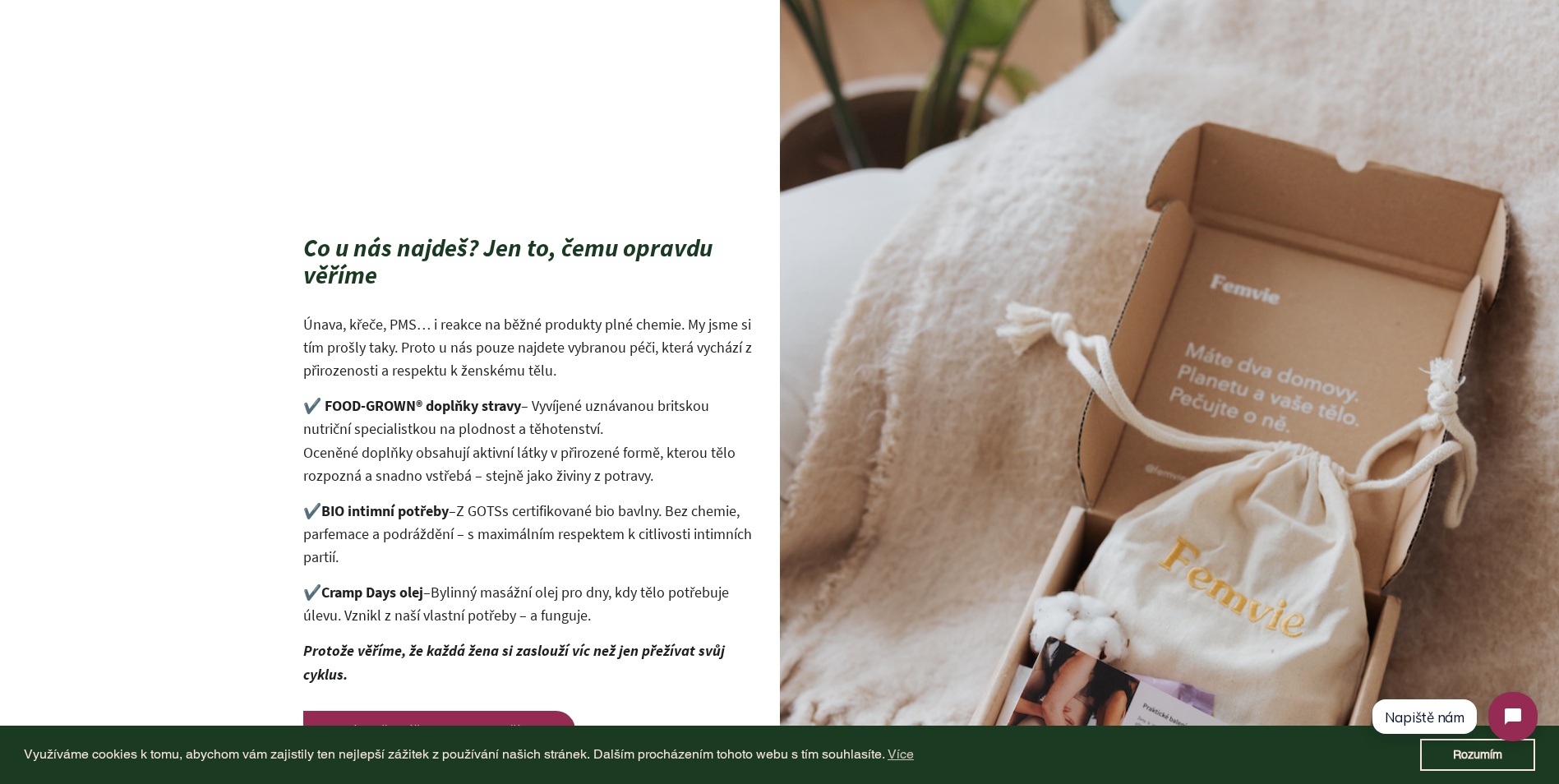
scroll to position [2301, 0]
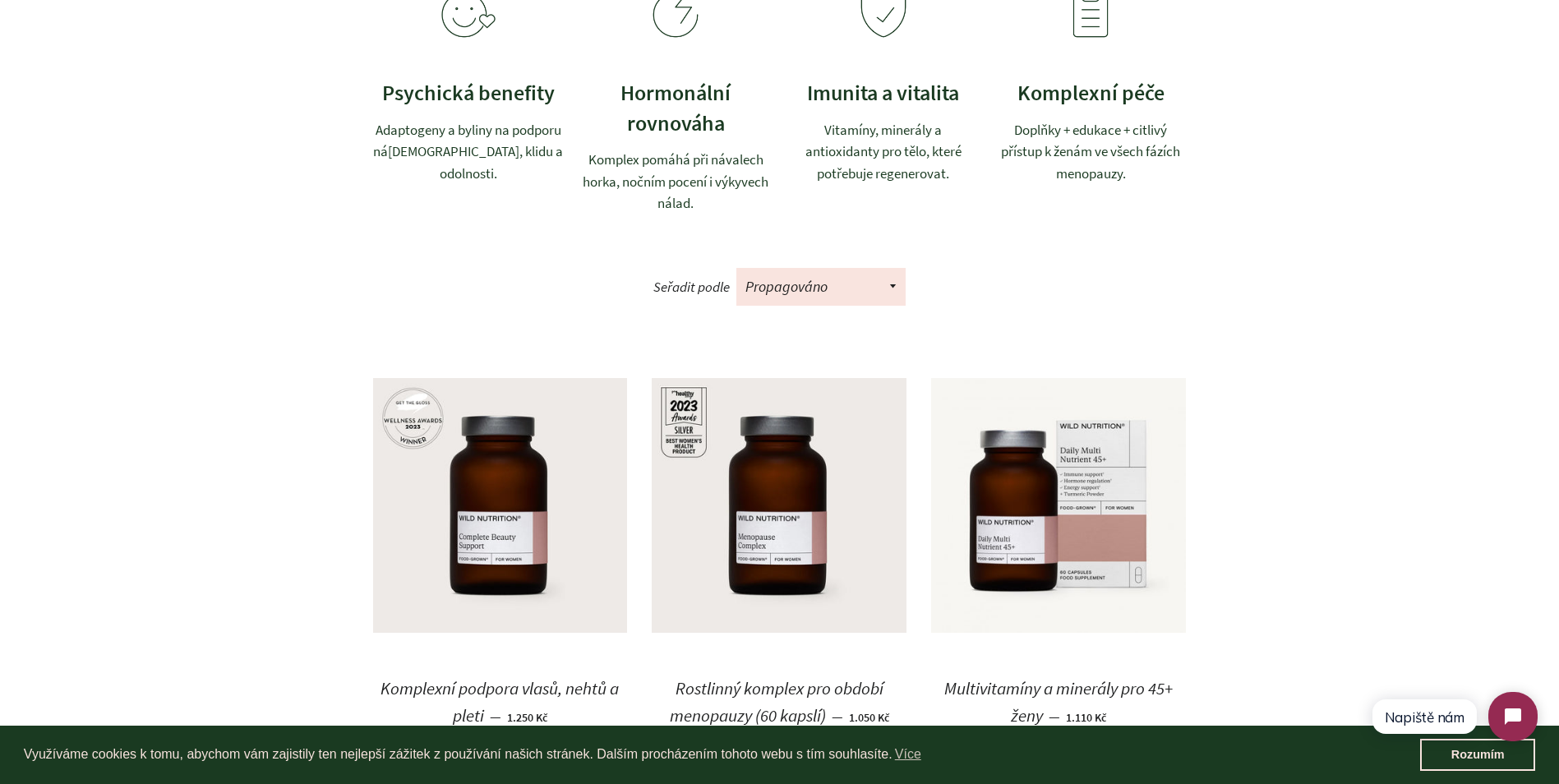
scroll to position [822, 0]
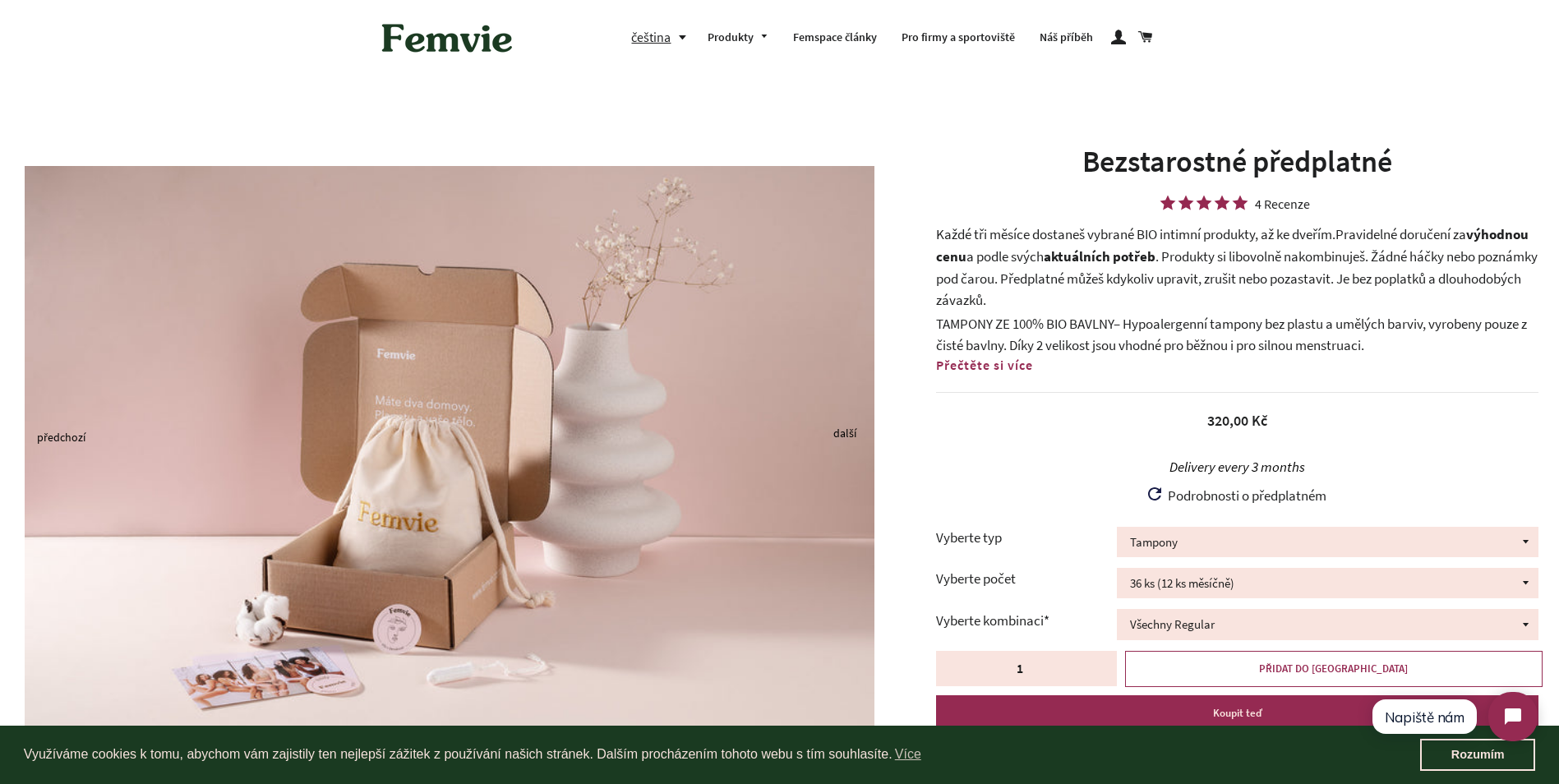
drag, startPoint x: 0, startPoint y: 0, endPoint x: 430, endPoint y: 48, distance: 432.5
click at [430, 48] on img at bounding box center [447, 37] width 148 height 51
